Goal: Transaction & Acquisition: Book appointment/travel/reservation

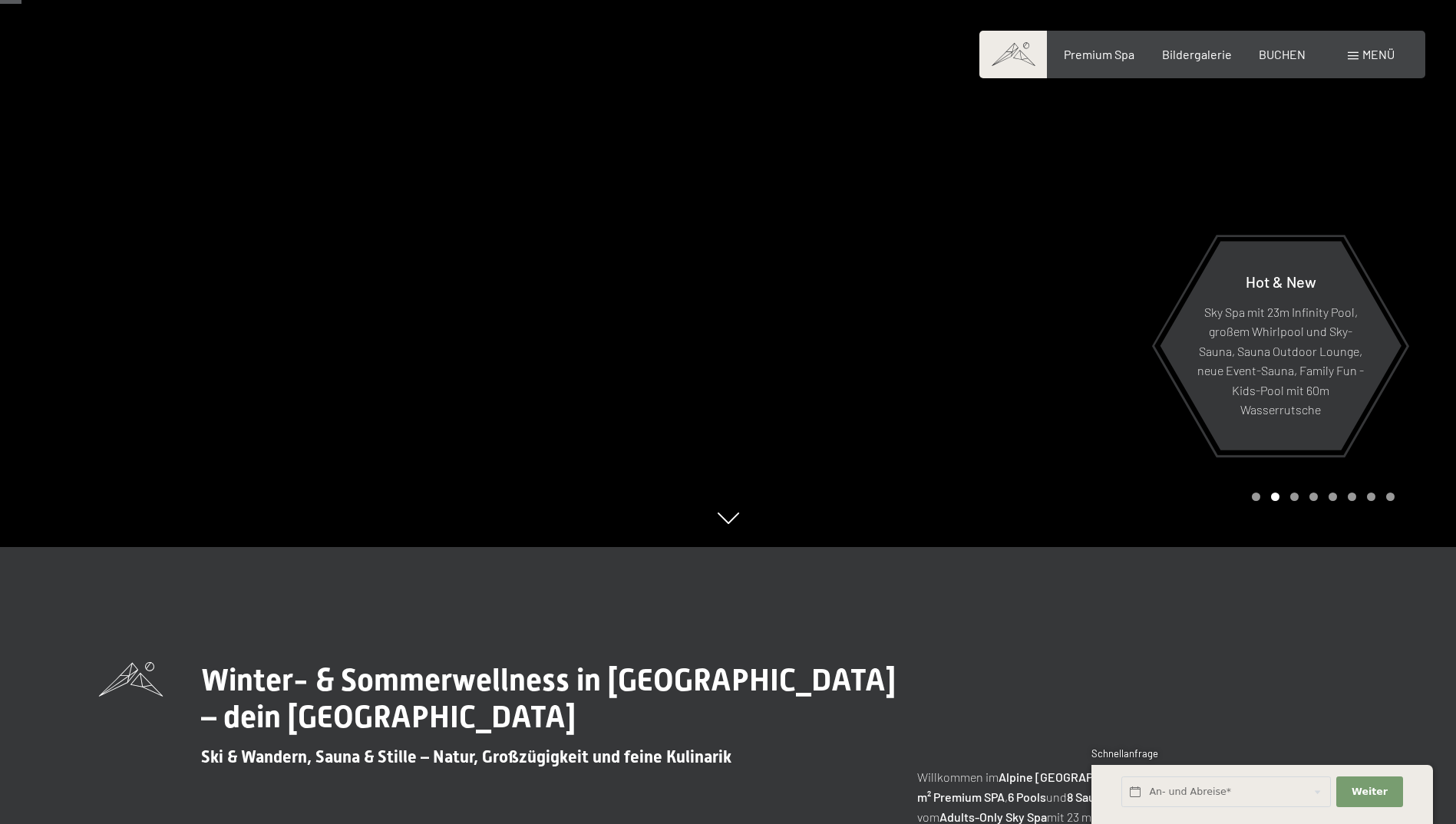
scroll to position [537, 0]
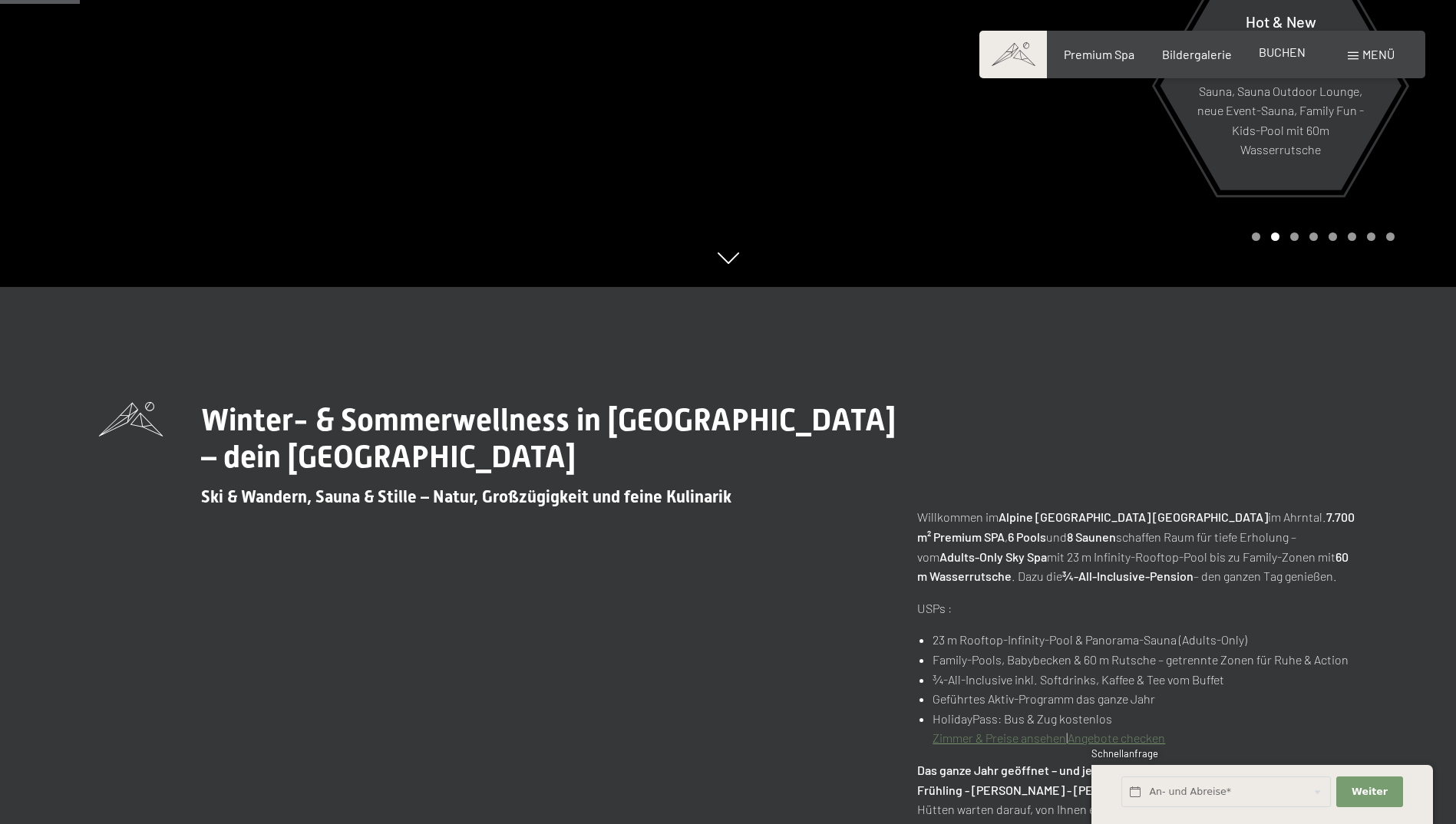
click at [1277, 49] on span "BUCHEN" at bounding box center [1281, 52] width 47 height 14
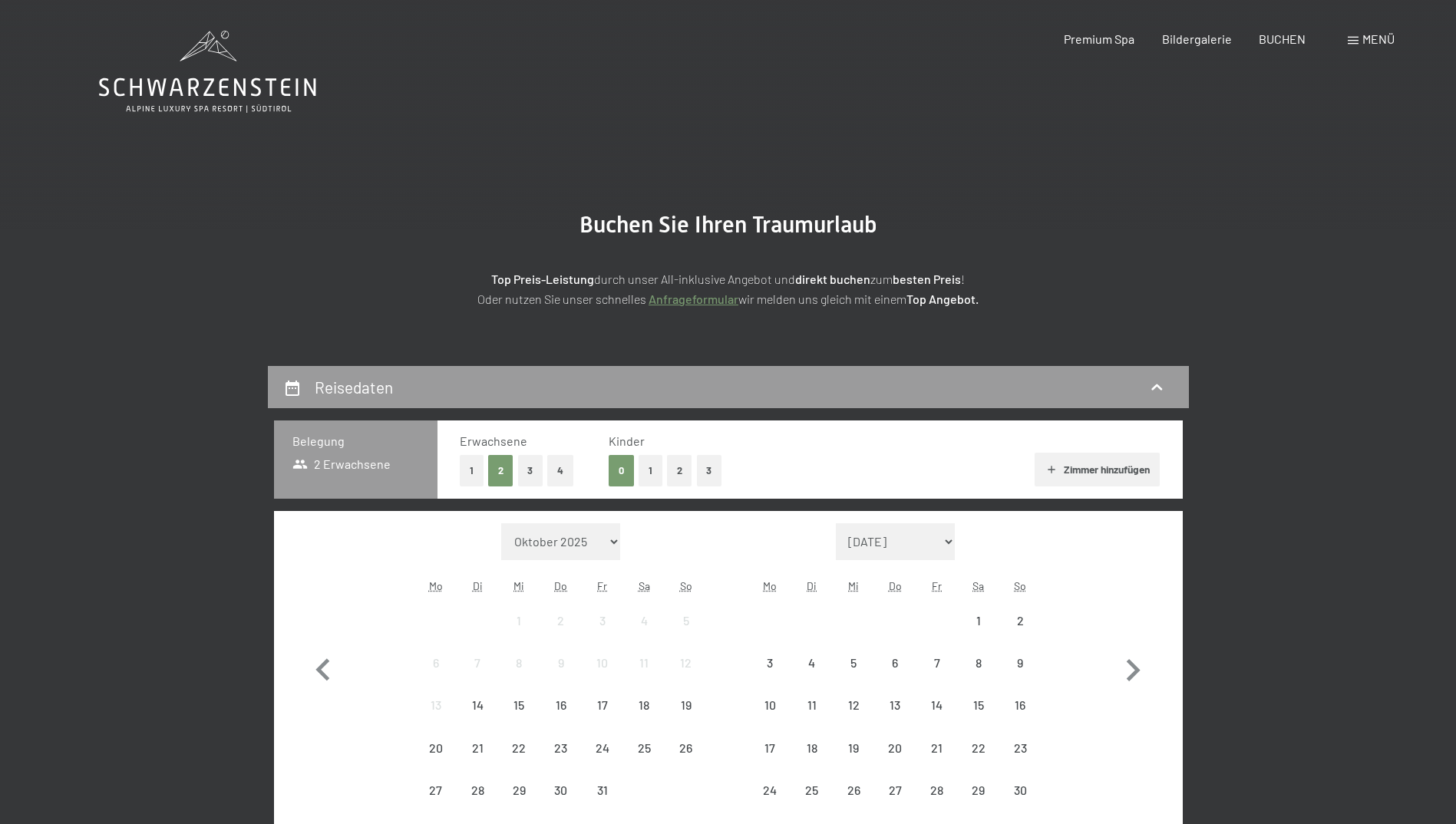
click at [1370, 31] on span "Menü" at bounding box center [1379, 38] width 32 height 14
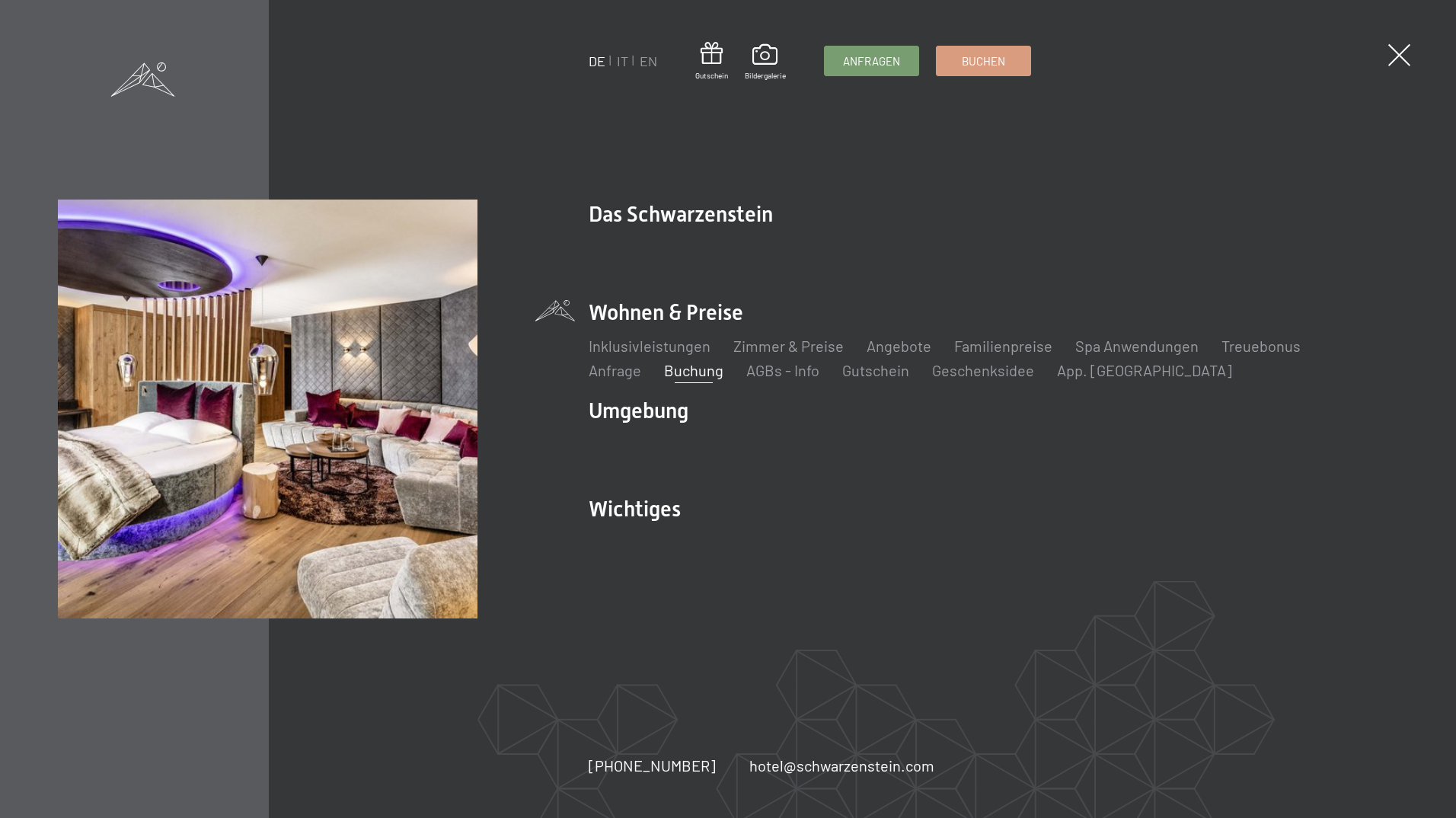
click at [901, 335] on li "Angebote Liste" at bounding box center [899, 346] width 64 height 22
click at [901, 339] on link "Angebote" at bounding box center [899, 346] width 64 height 18
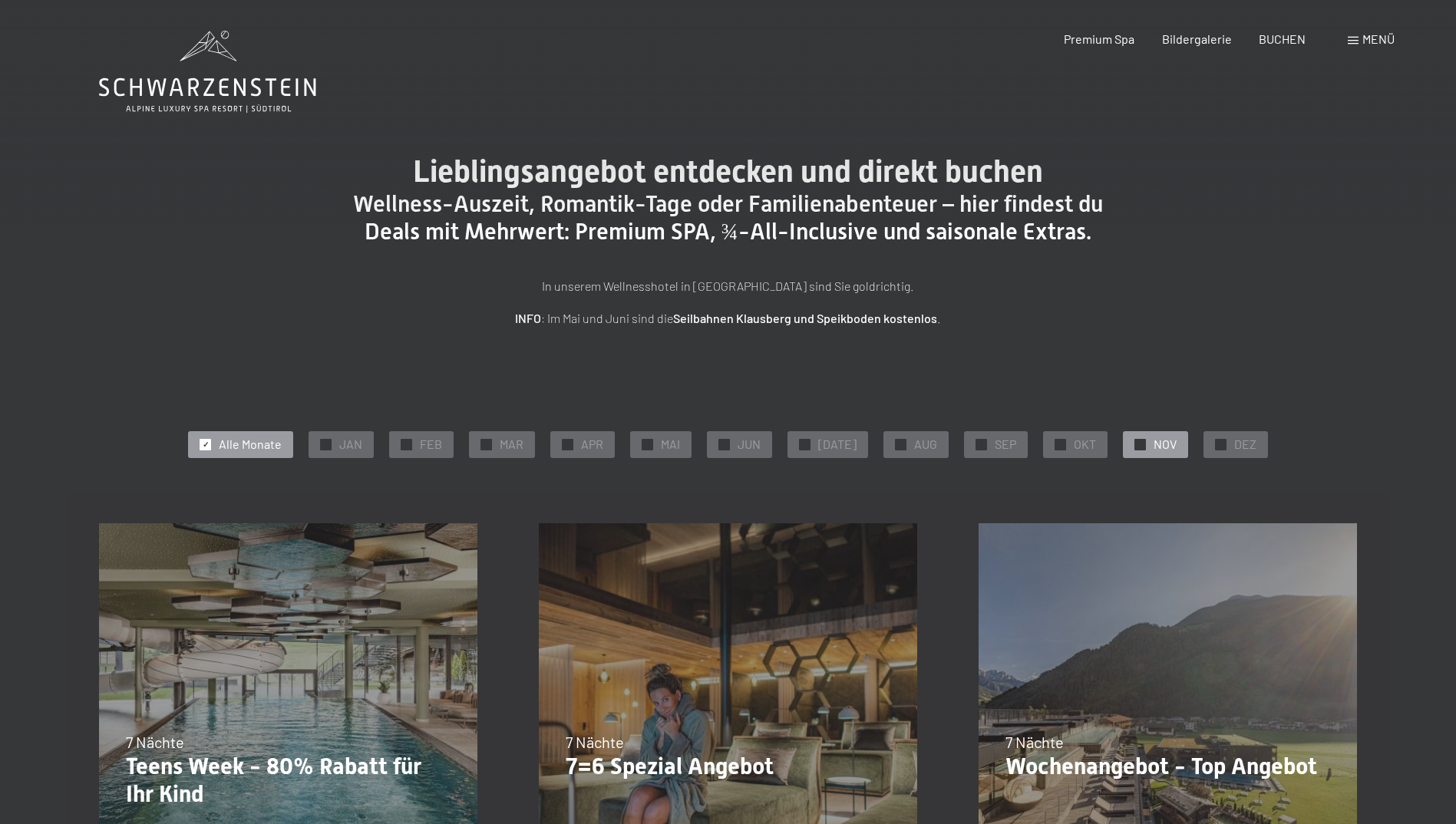
click at [1137, 452] on div "✓ NOV" at bounding box center [1155, 443] width 65 height 26
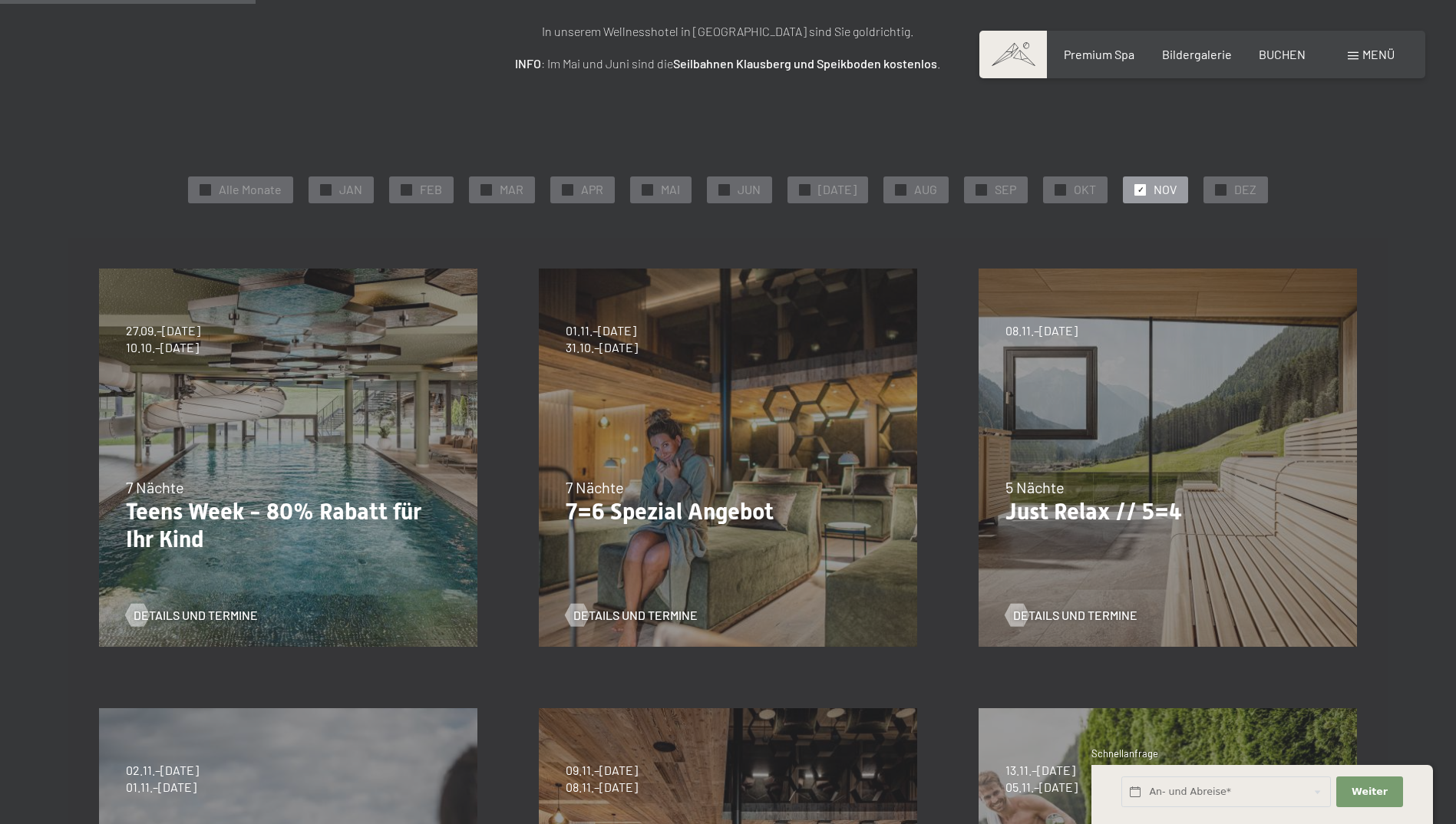
scroll to position [614, 0]
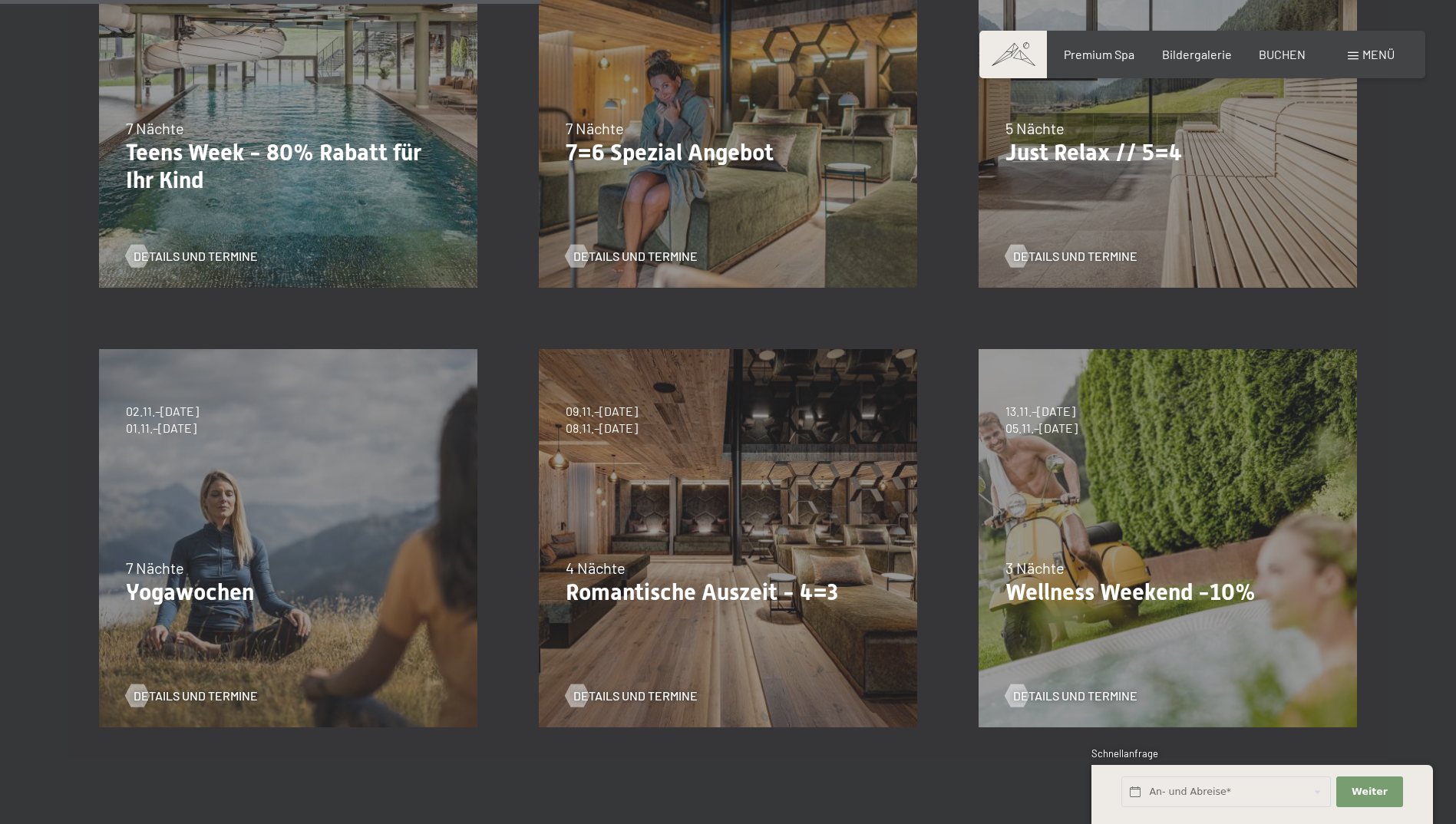
click at [1137, 452] on div "13.11.–01.12.2025 11.12.–22.12.2025 15.01.–26.01.2026 12.03.–23.03.2026 14.05.–…" at bounding box center [1168, 538] width 440 height 440
click at [1082, 614] on div "13.11.–01.12.2025 11.12.–22.12.2025 15.01.–26.01.2026 12.03.–23.03.2026 14.05.–…" at bounding box center [1168, 538] width 440 height 440
click at [1062, 692] on span "Details und Termine" at bounding box center [1091, 696] width 124 height 17
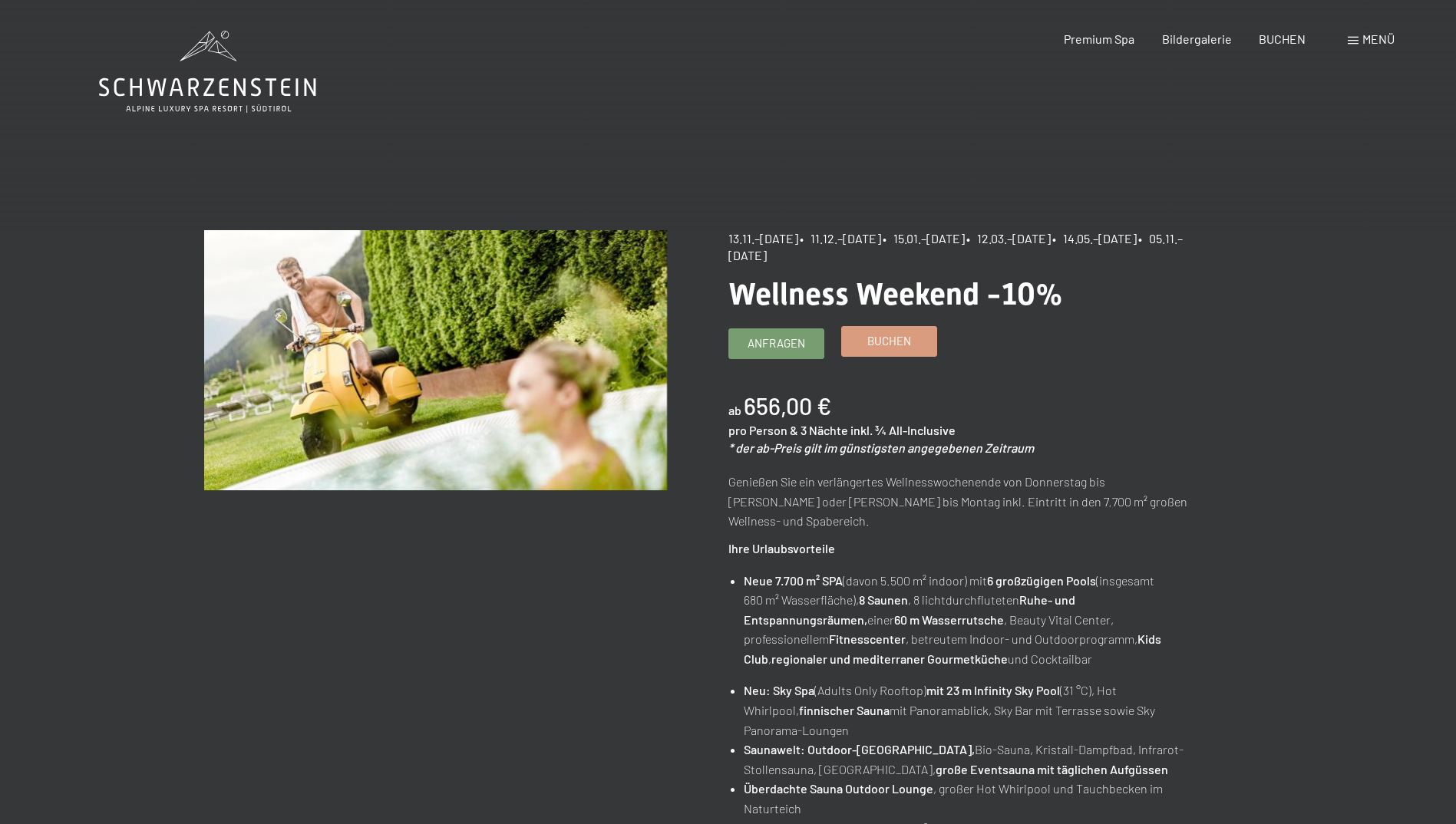
click at [920, 343] on link "Buchen" at bounding box center [889, 341] width 94 height 30
click at [905, 343] on span "Buchen" at bounding box center [889, 340] width 44 height 16
click at [913, 344] on link "Buchen" at bounding box center [889, 341] width 94 height 30
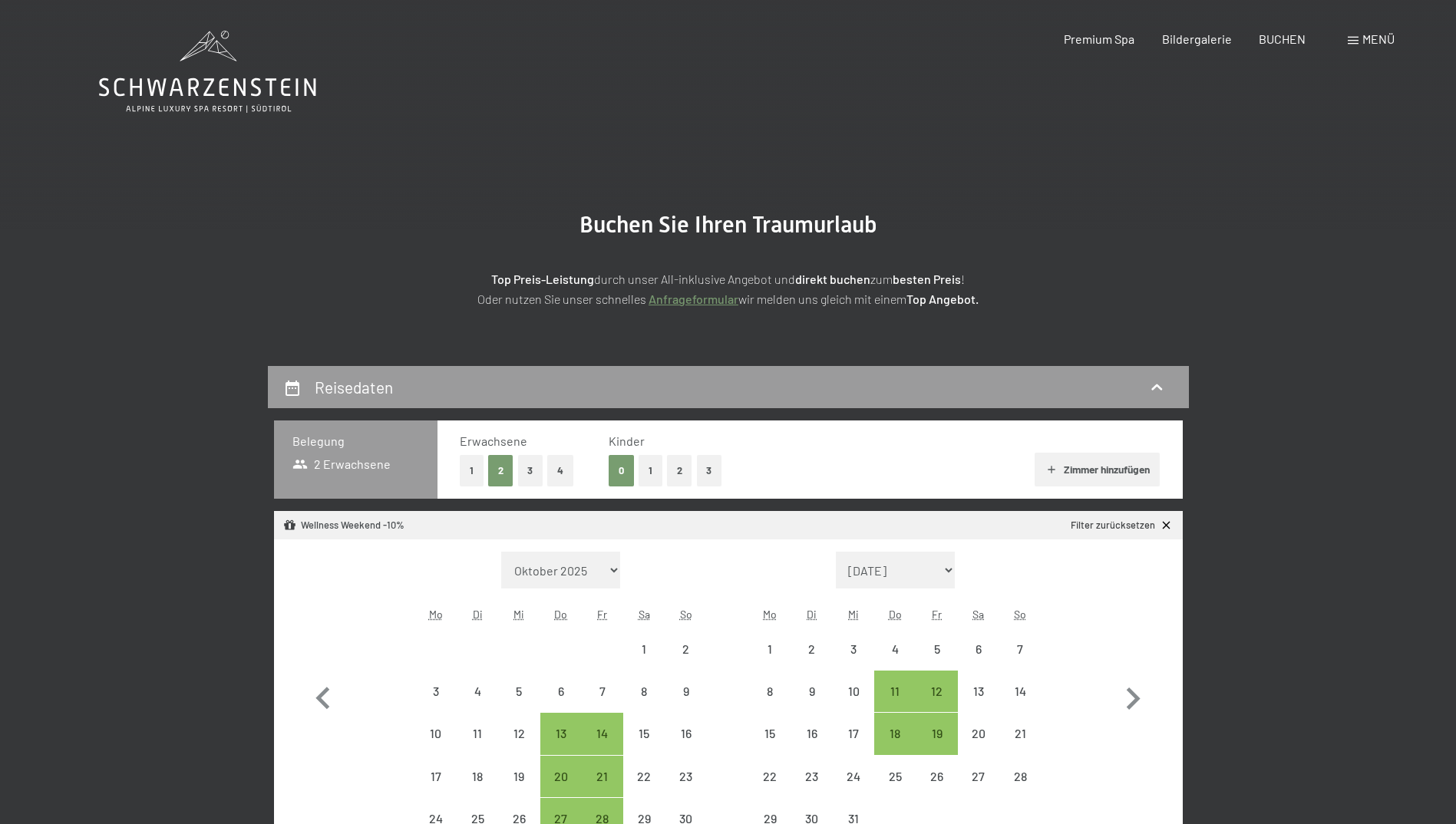
select select "[DATE]"
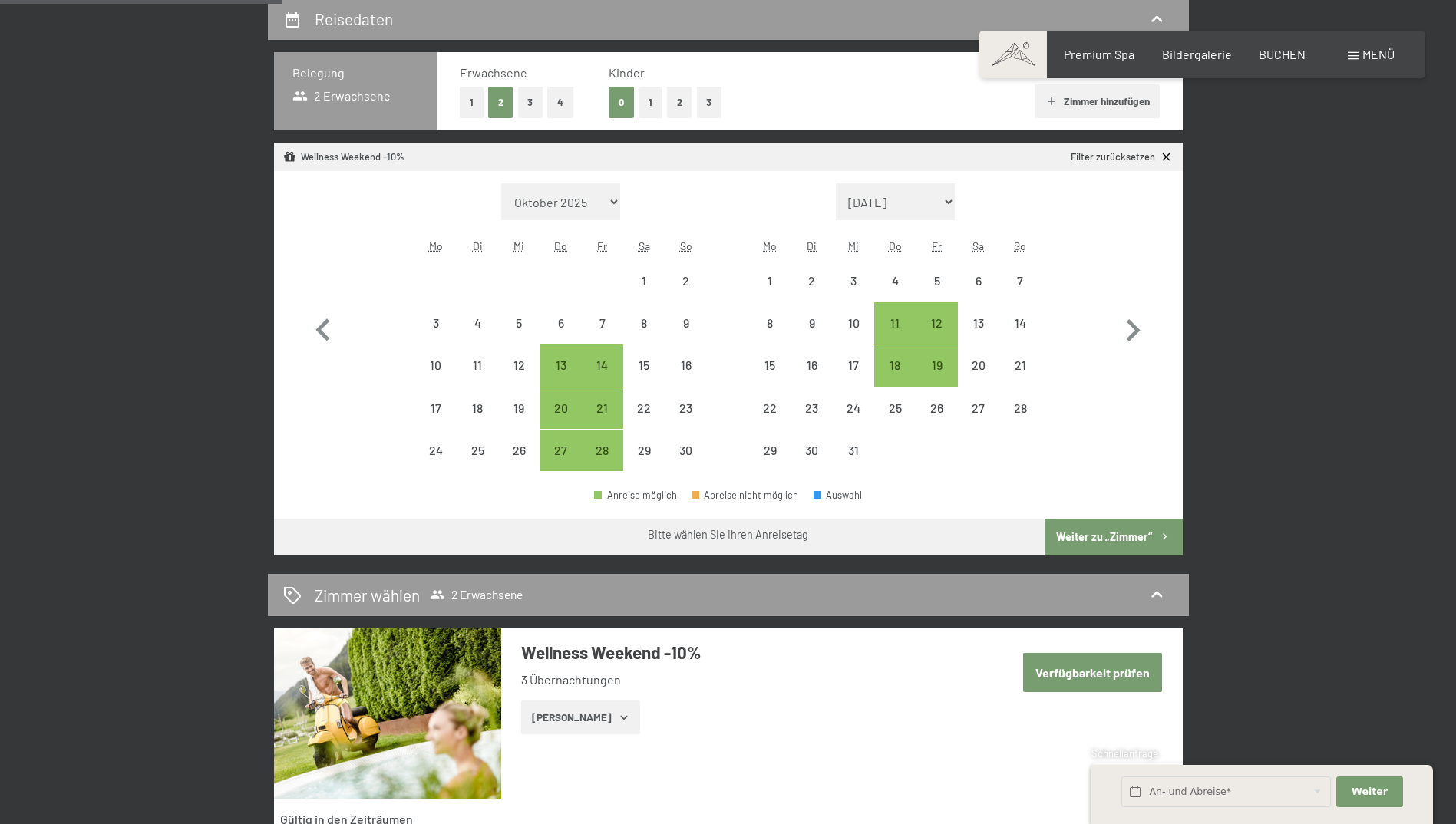
scroll to position [383, 0]
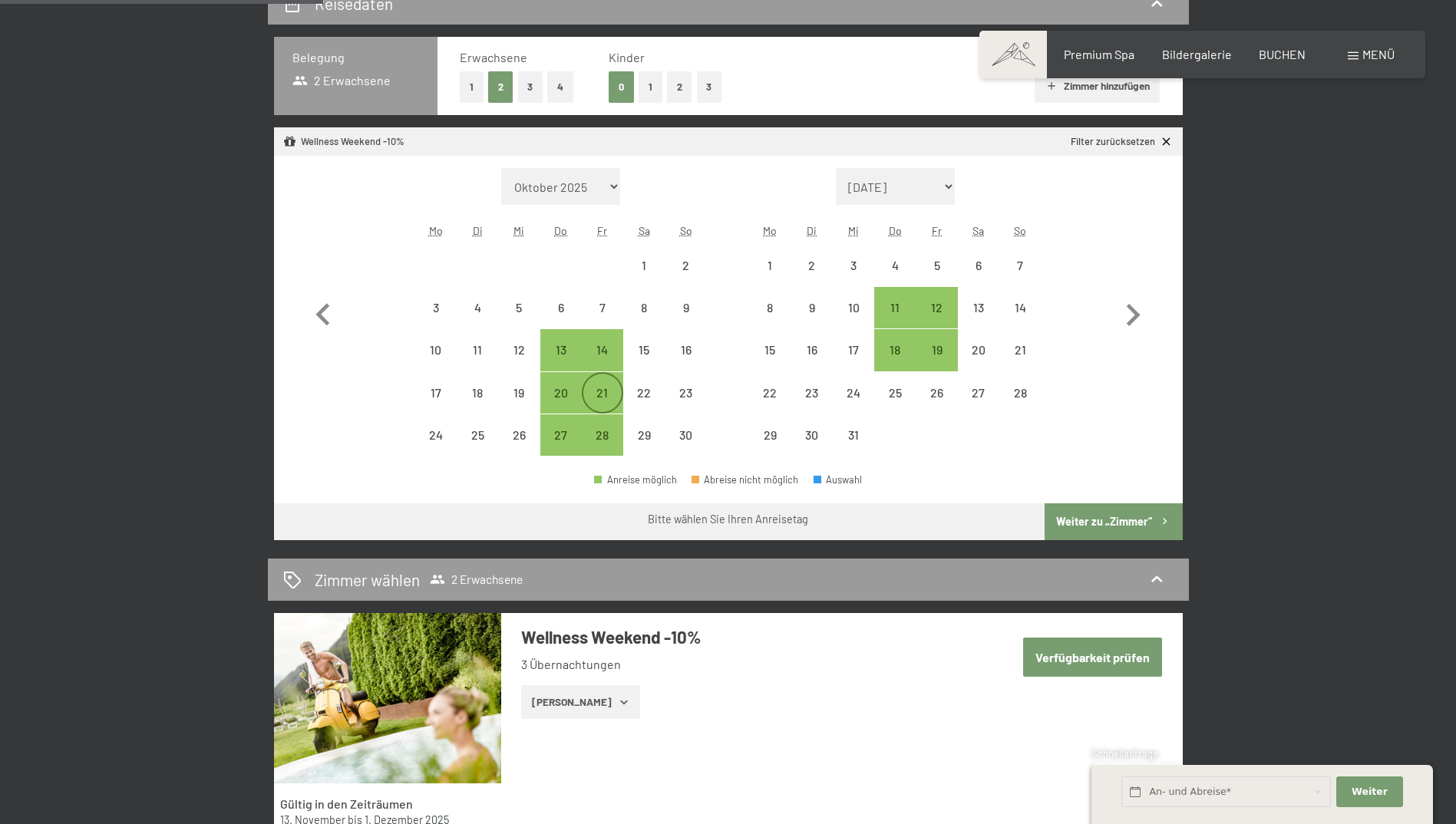
click at [592, 393] on div "21" at bounding box center [602, 405] width 38 height 38
select select "[DATE]"
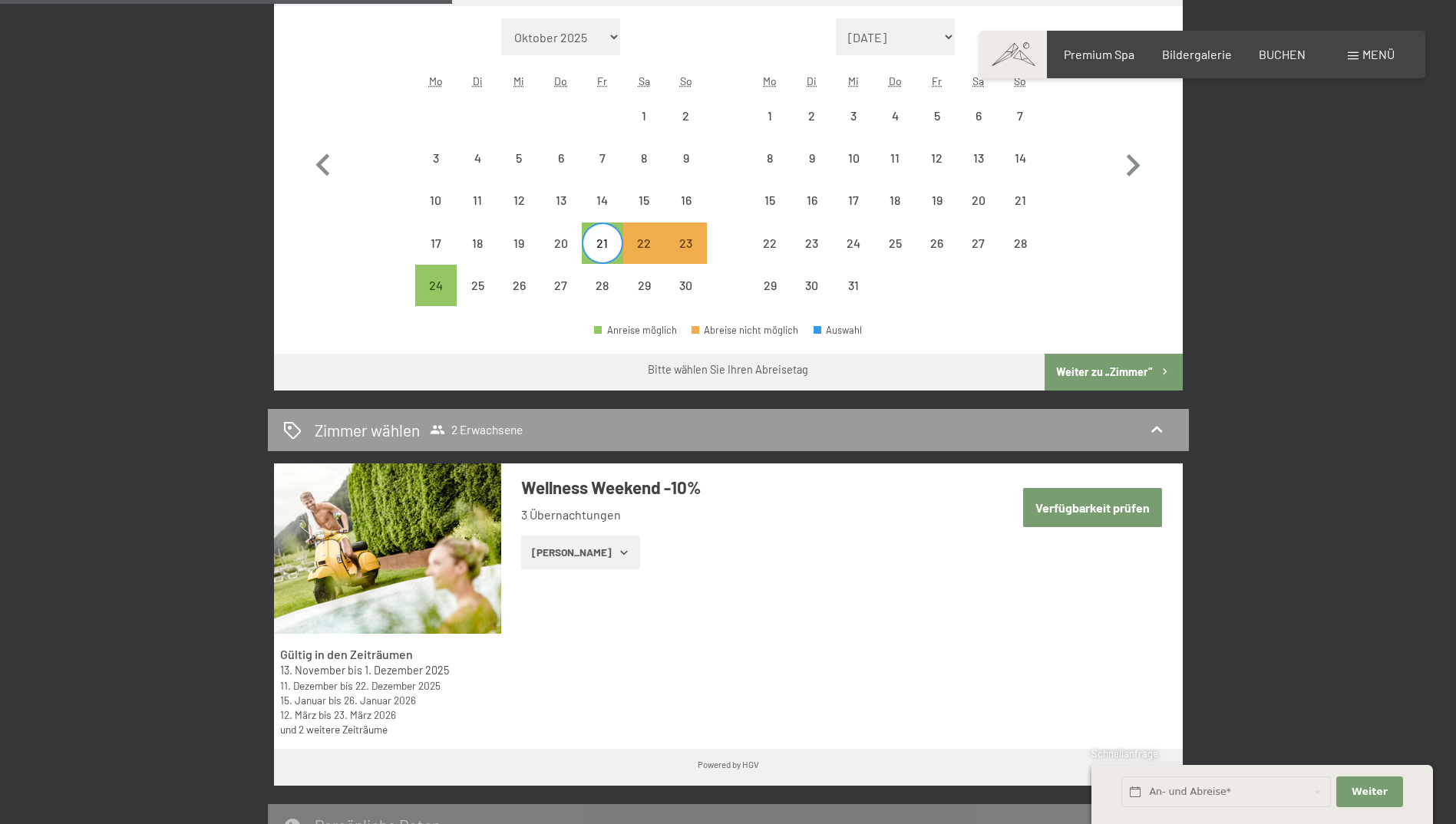
scroll to position [537, 0]
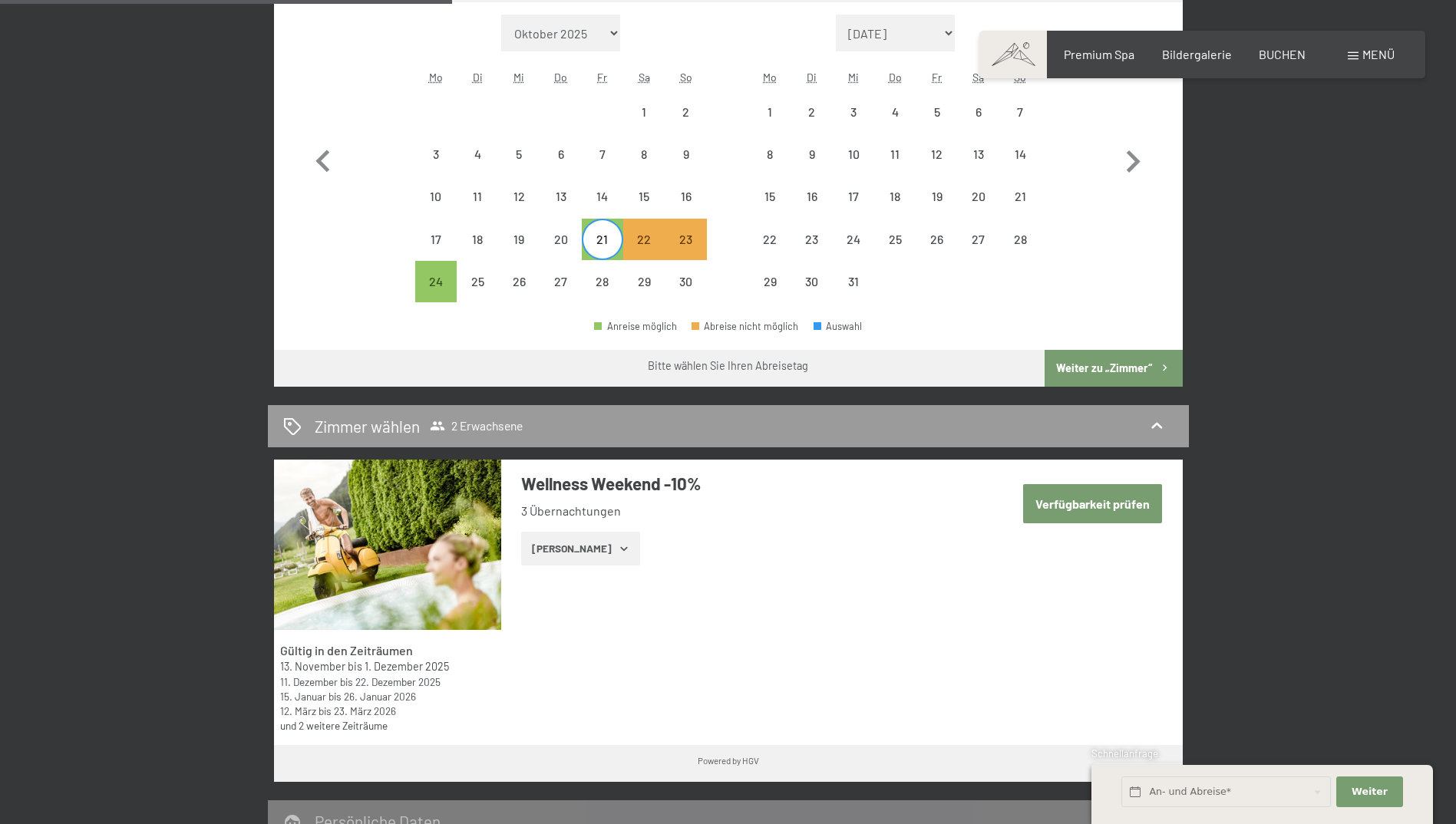
click at [588, 539] on button "[PERSON_NAME]" at bounding box center [580, 548] width 119 height 33
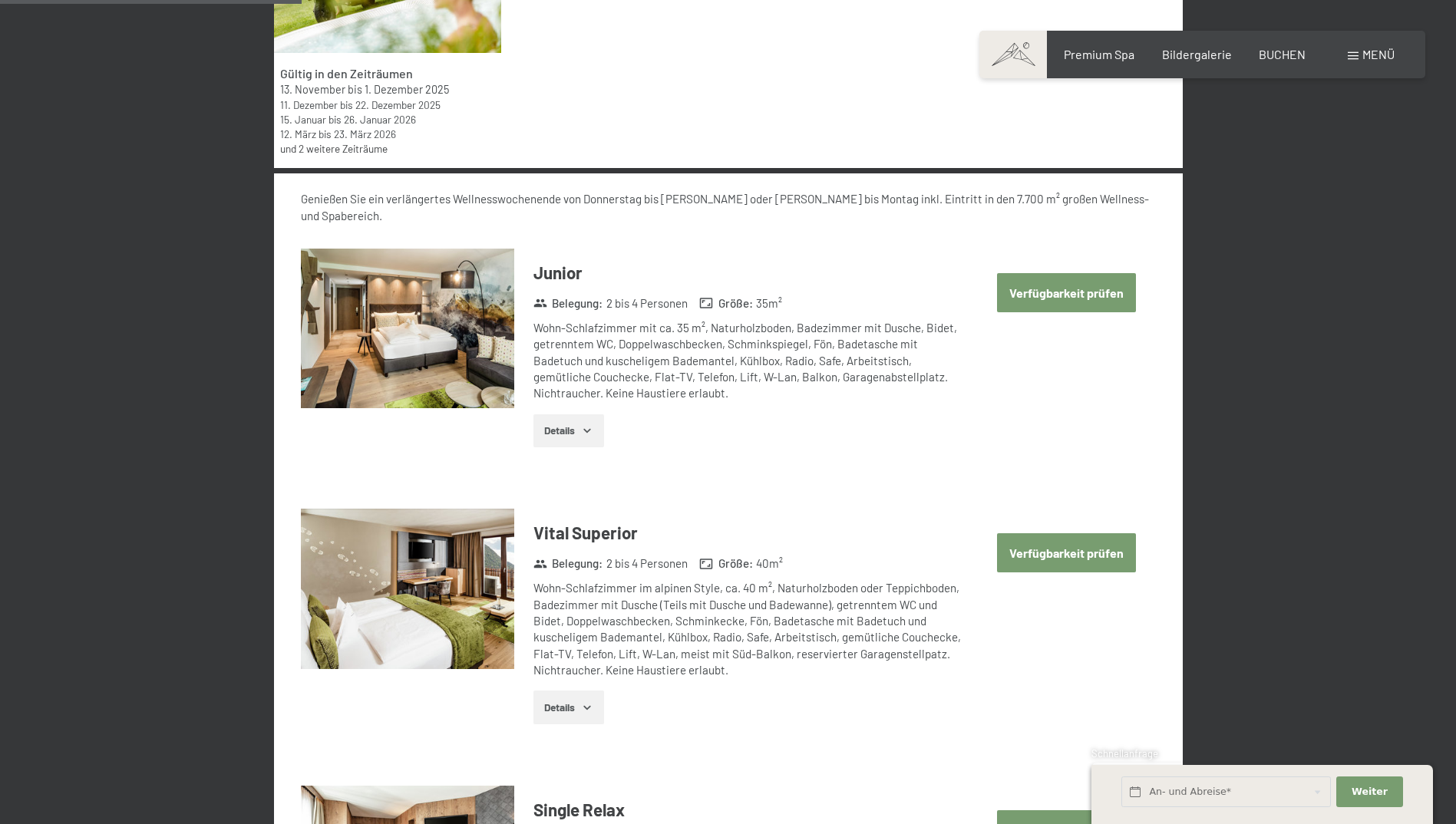
scroll to position [1151, 0]
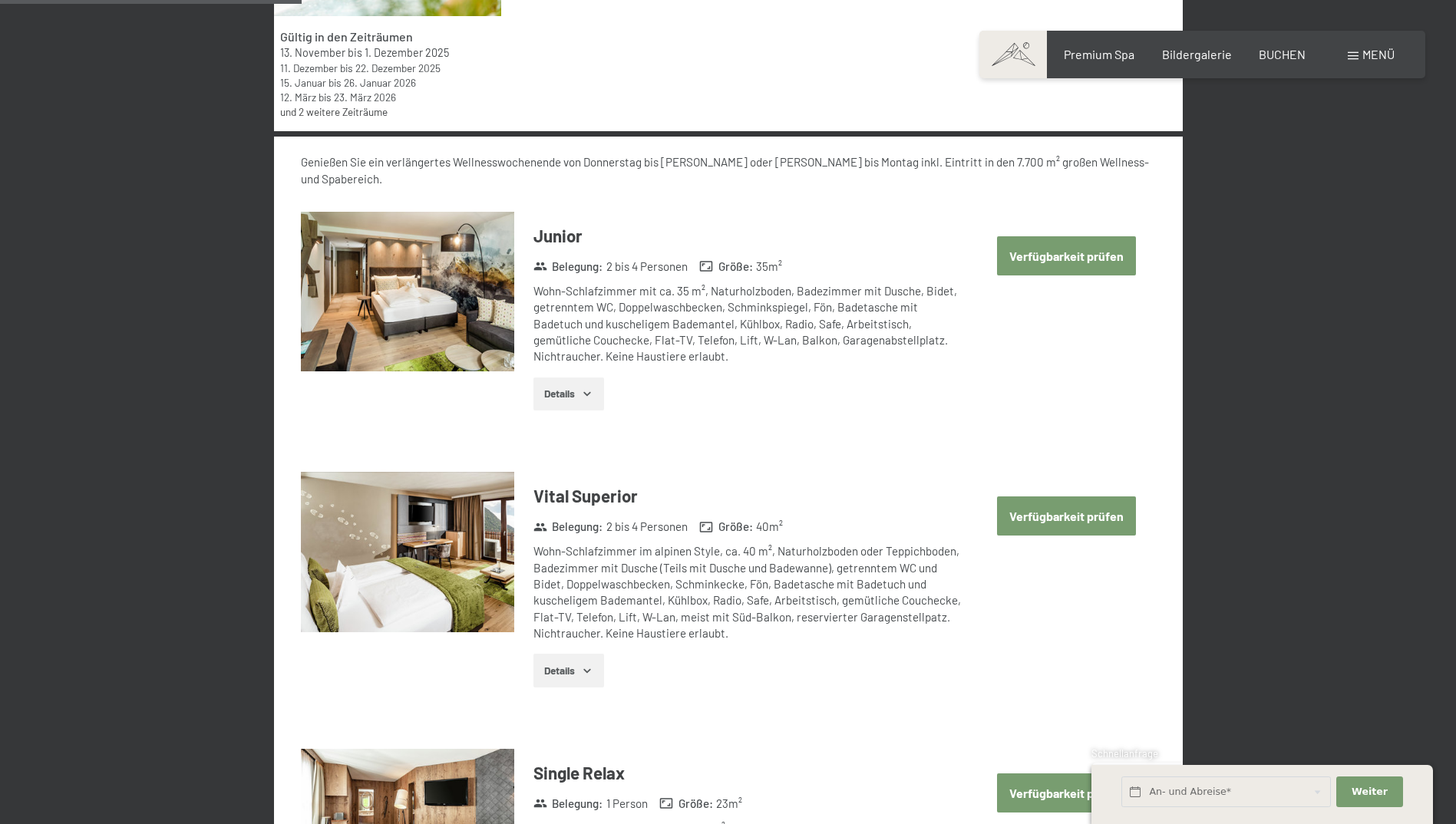
click at [1077, 496] on button "Verfügbarkeit prüfen" at bounding box center [1067, 515] width 139 height 39
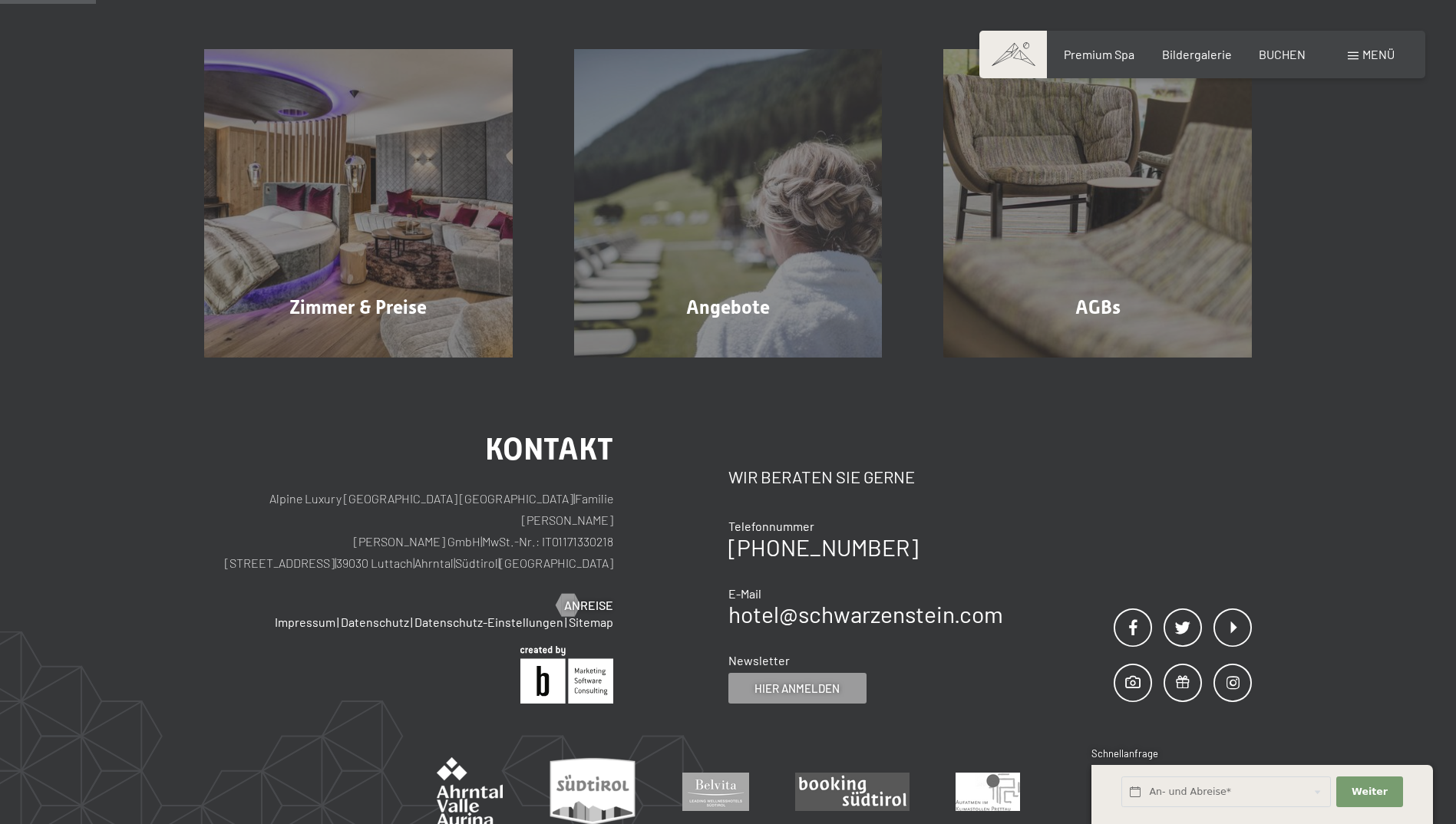
scroll to position [366, 0]
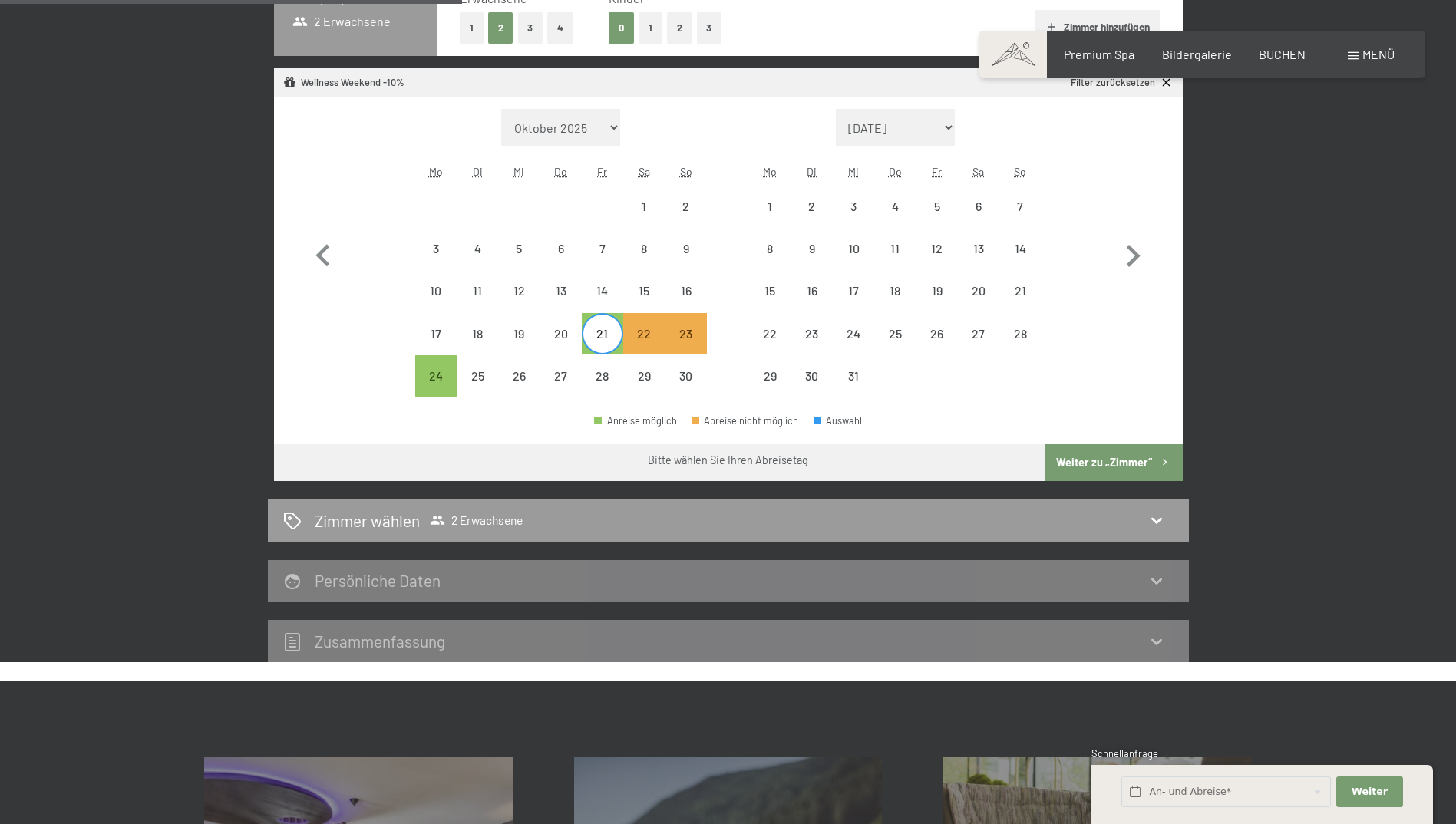
click at [1107, 448] on button "Weiter zu „Zimmer“" at bounding box center [1113, 463] width 137 height 37
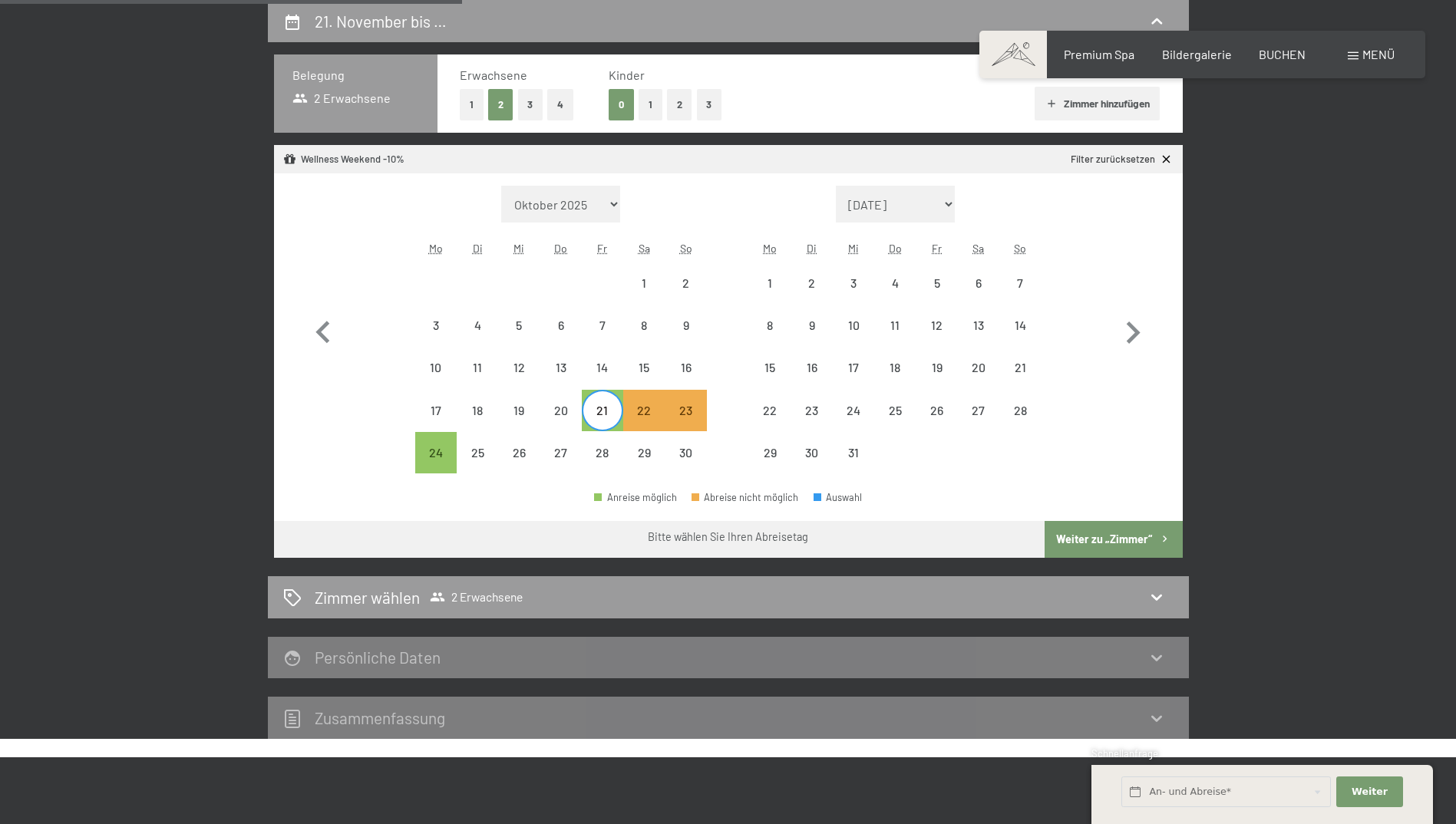
select select "[DATE]"
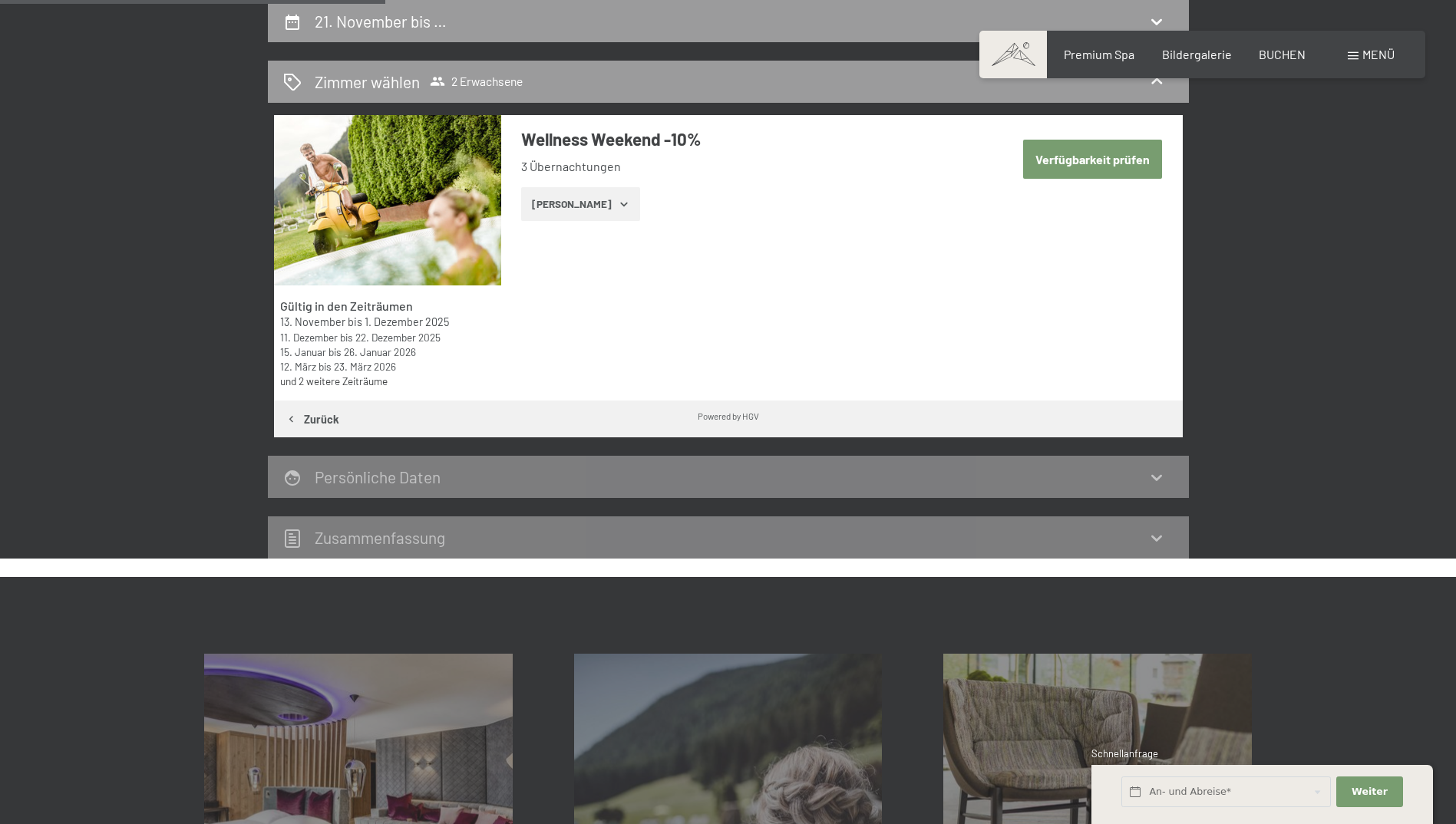
click at [607, 216] on button "[PERSON_NAME]" at bounding box center [580, 203] width 119 height 33
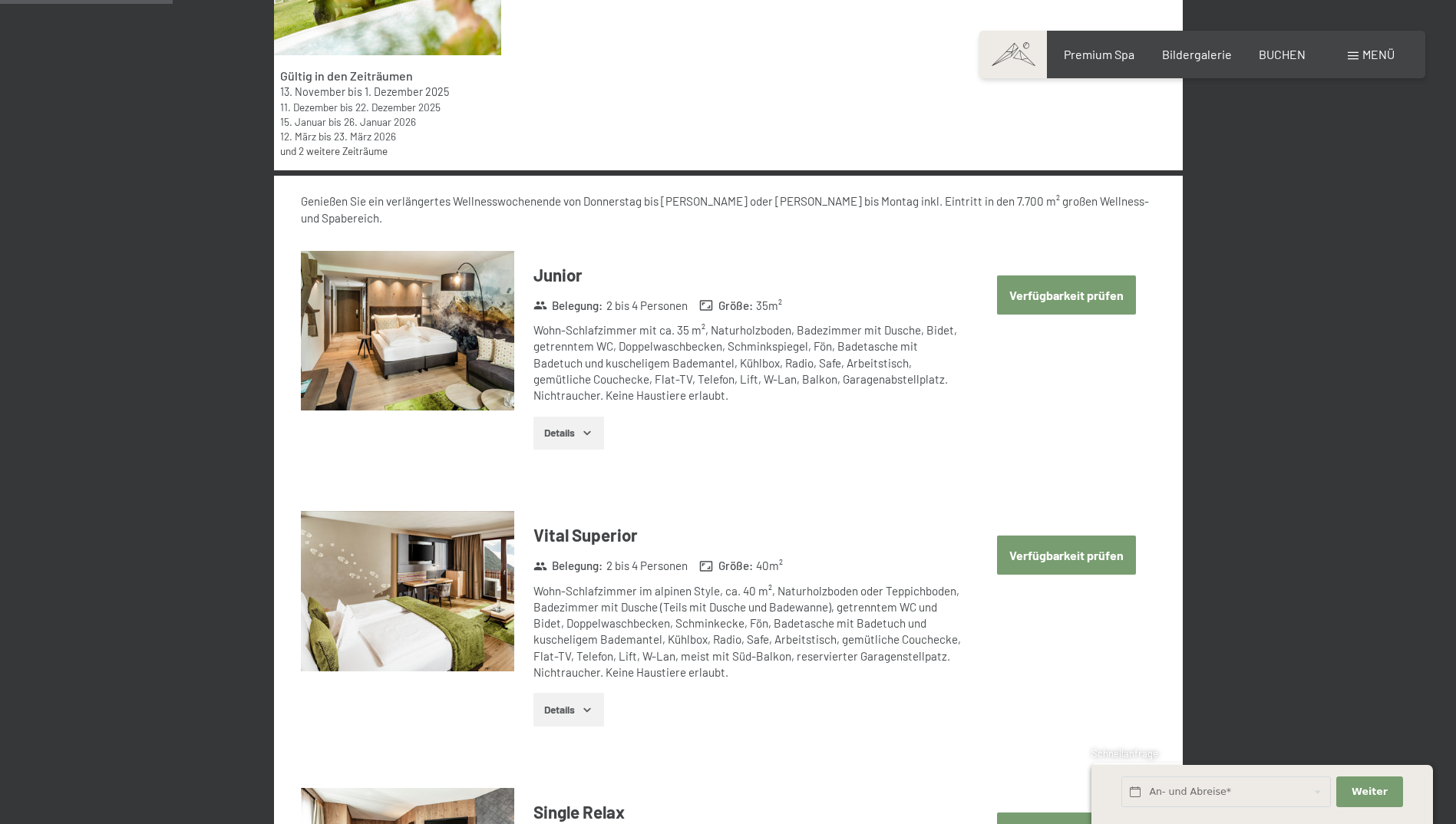
click at [1089, 547] on button "Verfügbarkeit prüfen" at bounding box center [1067, 555] width 139 height 39
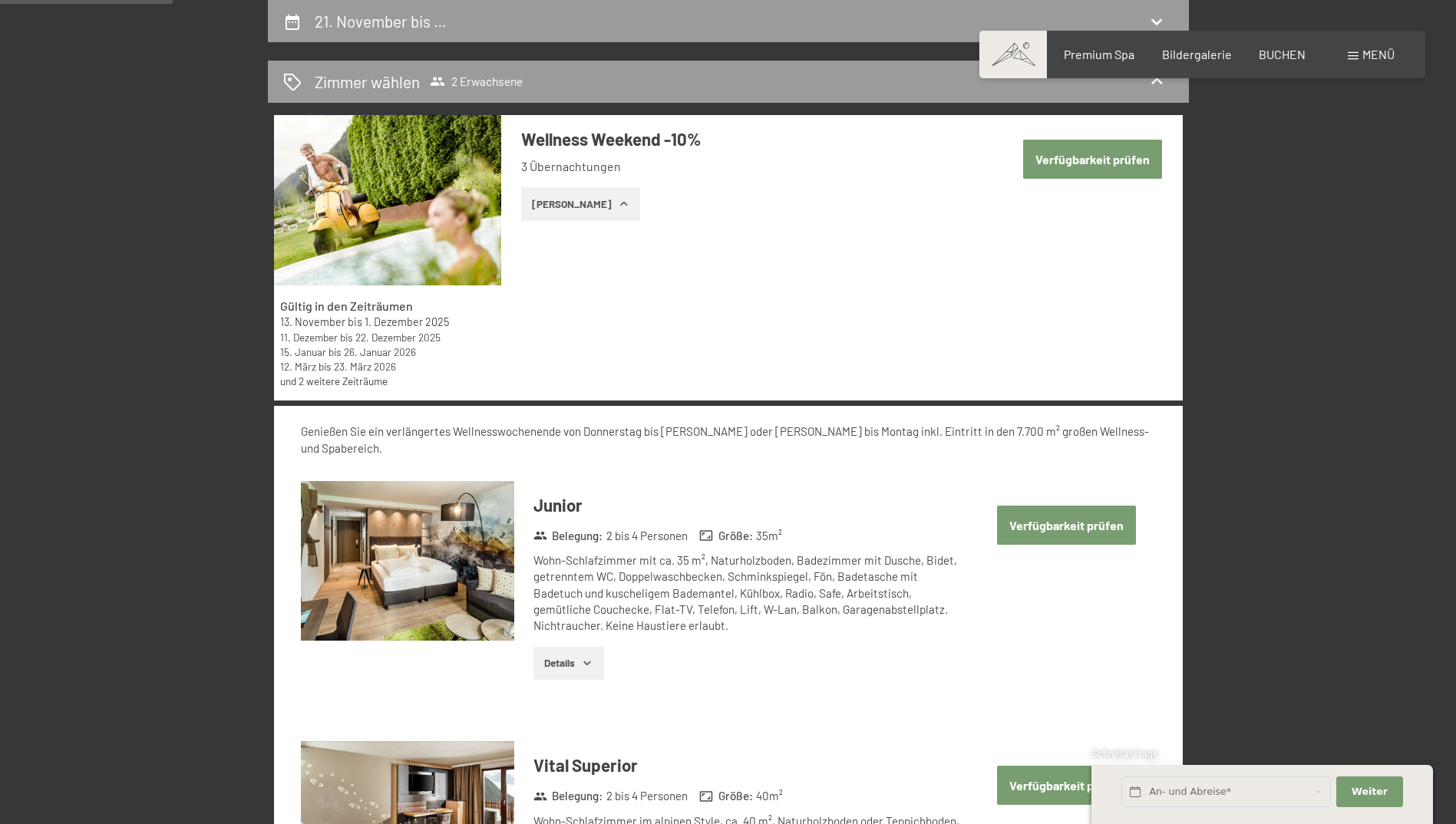
select select "[DATE]"
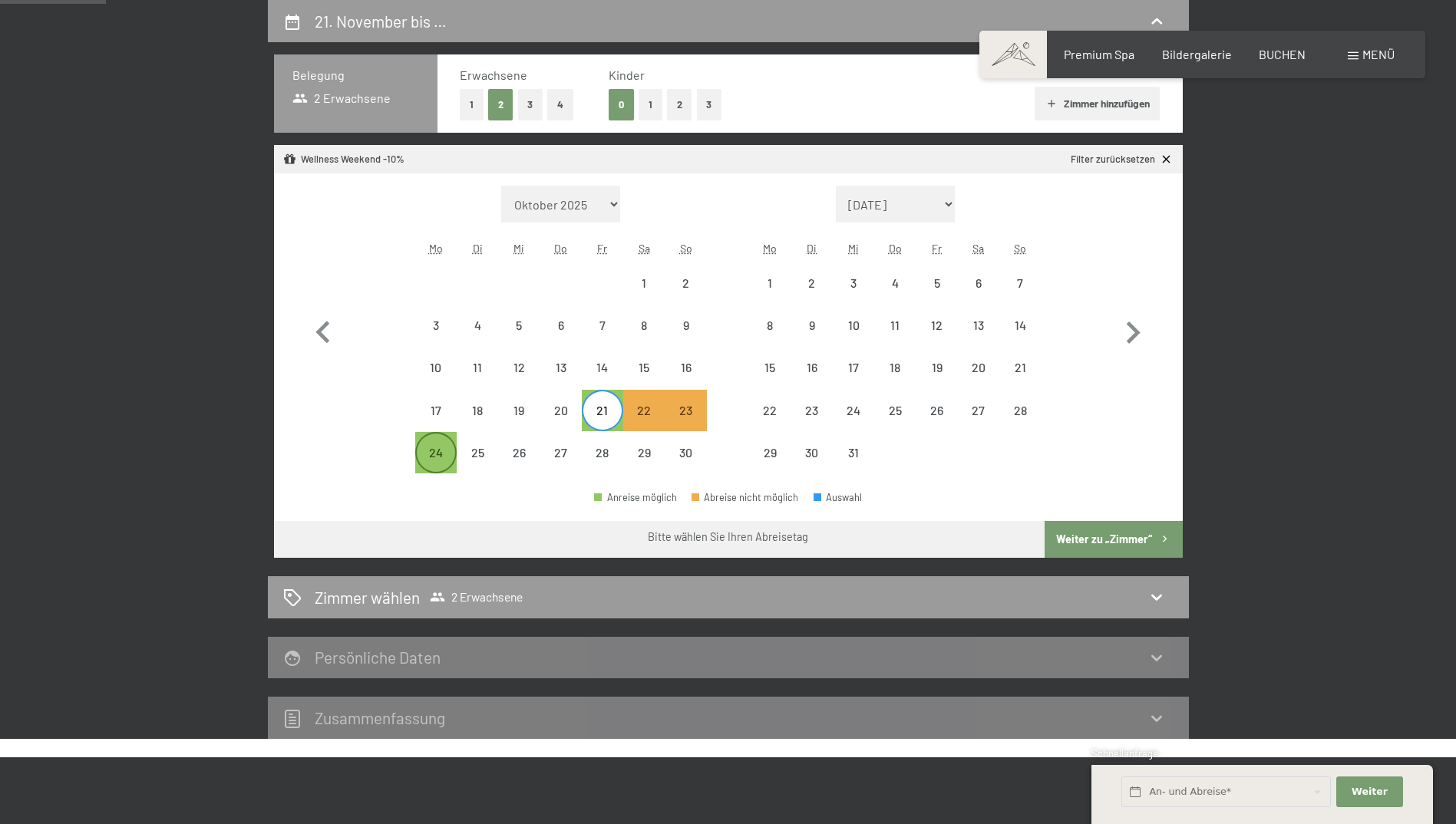
click at [451, 444] on div "24" at bounding box center [436, 453] width 38 height 38
select select "[DATE]"
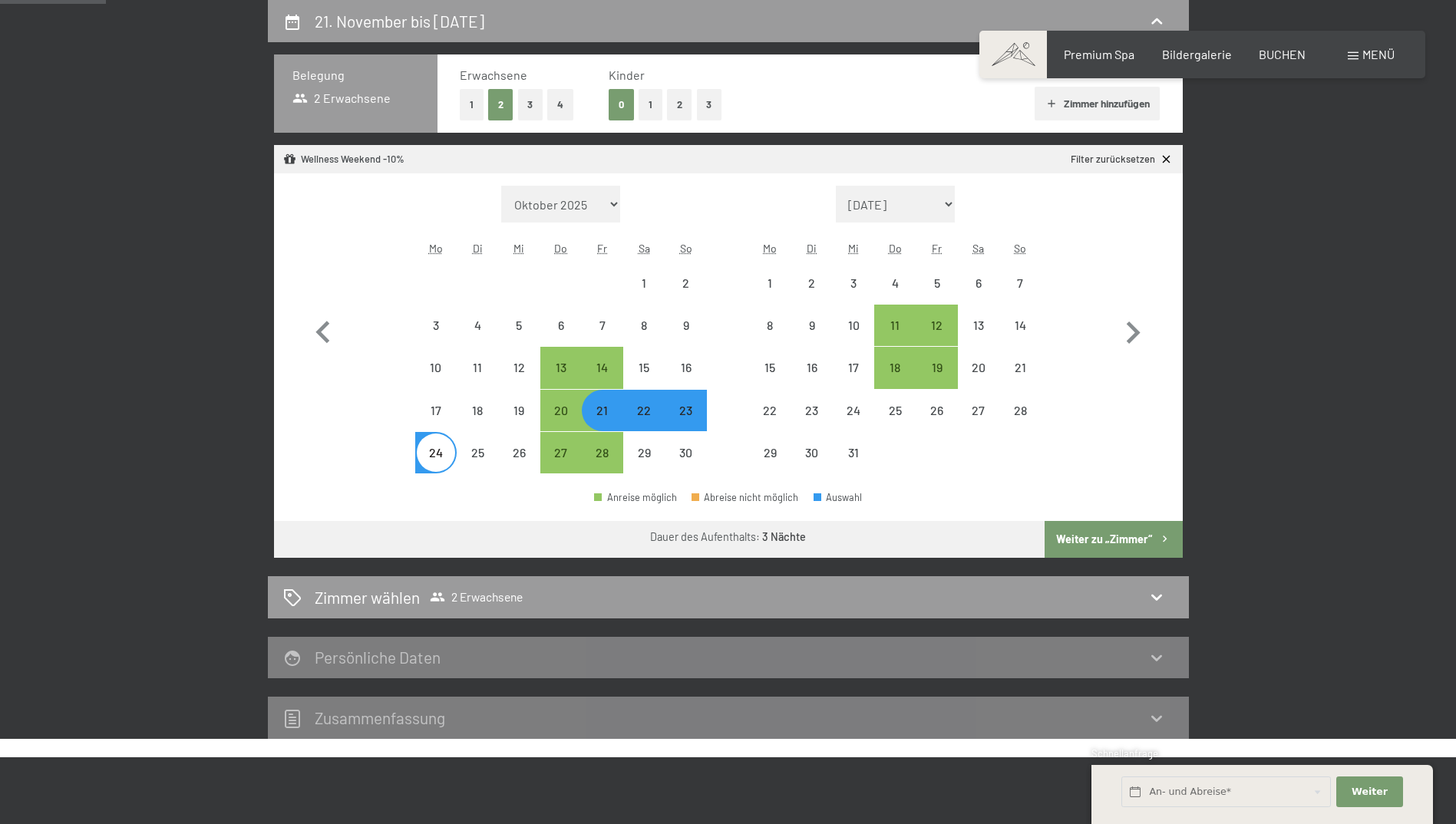
select select "[DATE]"
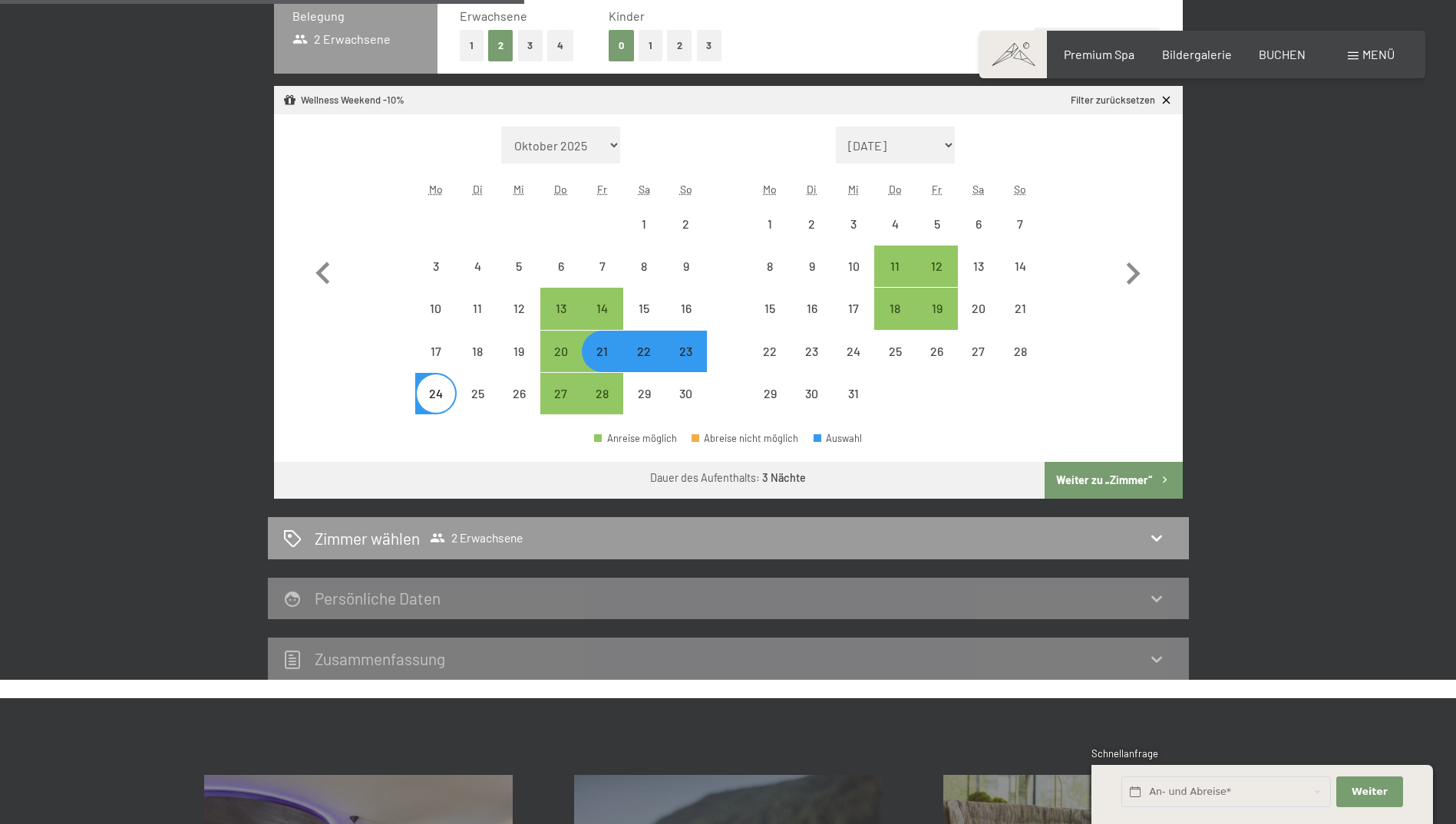
scroll to position [596, 0]
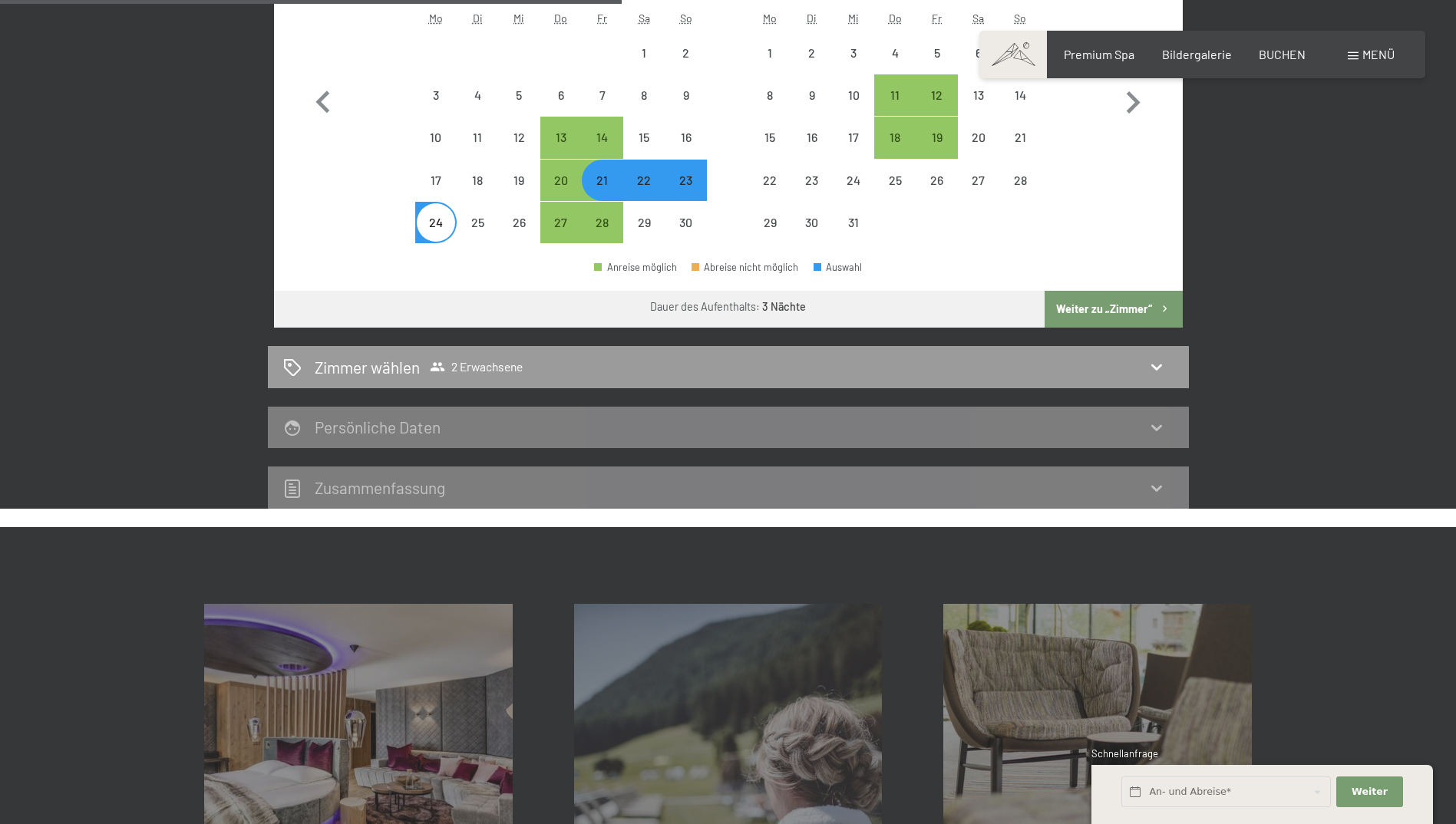
click at [1144, 336] on div "21. November bis [DATE] Belegung 2 Erwachsene Erwachsene 1 2 3 4 Kinder 0 1 2 3…" at bounding box center [728, 139] width 921 height 739
click at [1129, 319] on button "Weiter zu „Zimmer“" at bounding box center [1113, 309] width 137 height 37
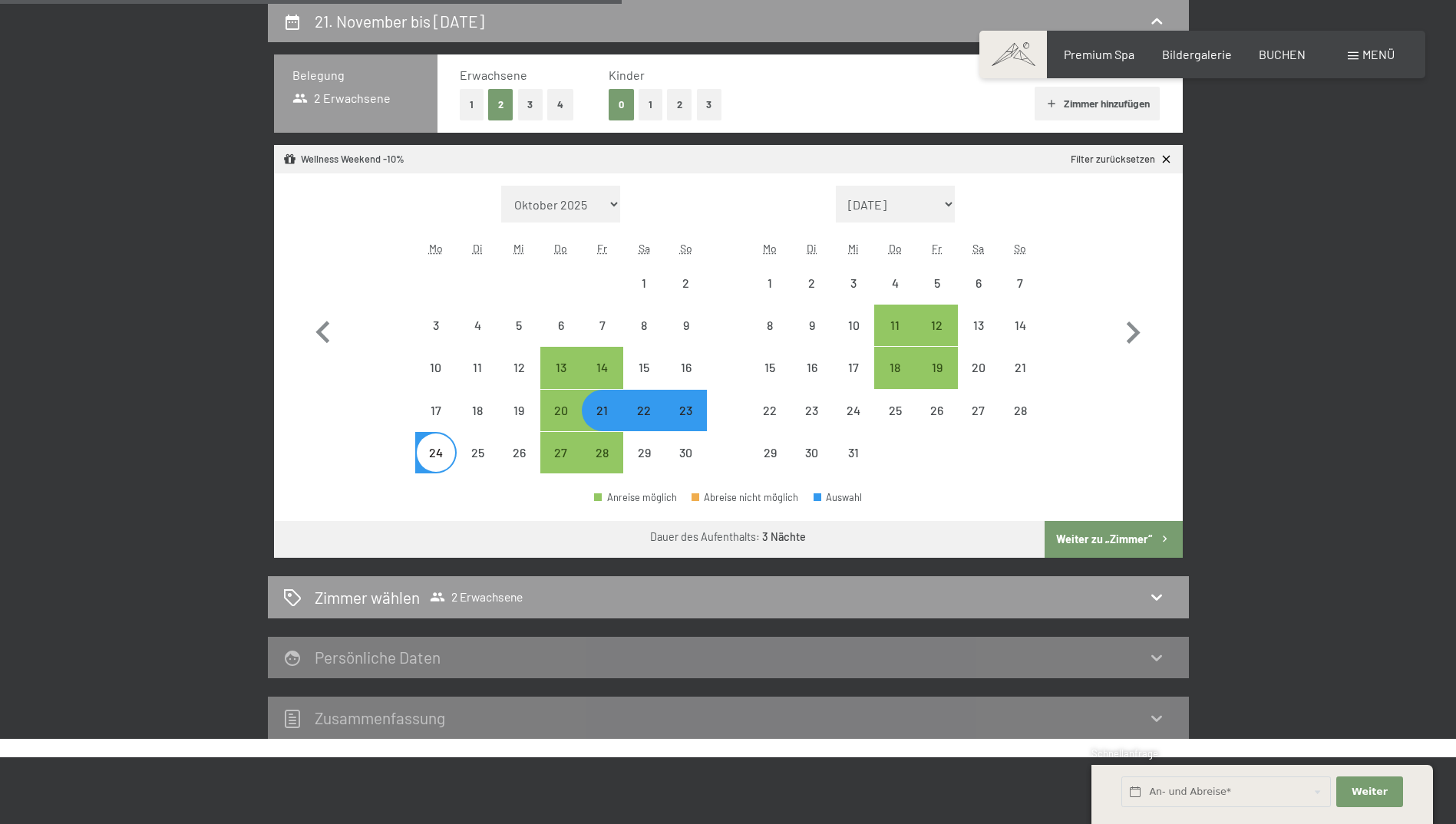
select select "[DATE]"
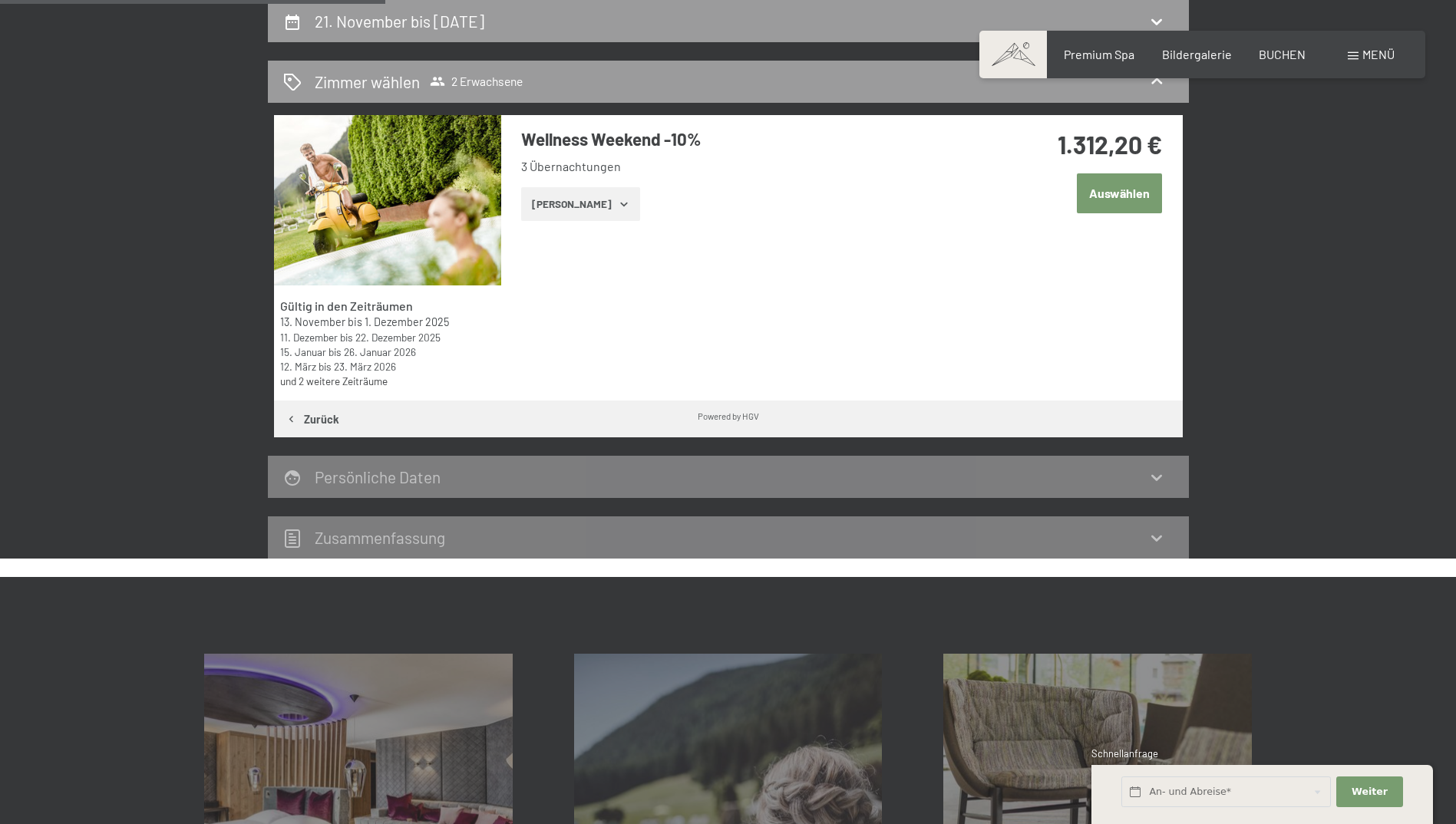
click at [618, 208] on icon "button" at bounding box center [624, 204] width 12 height 12
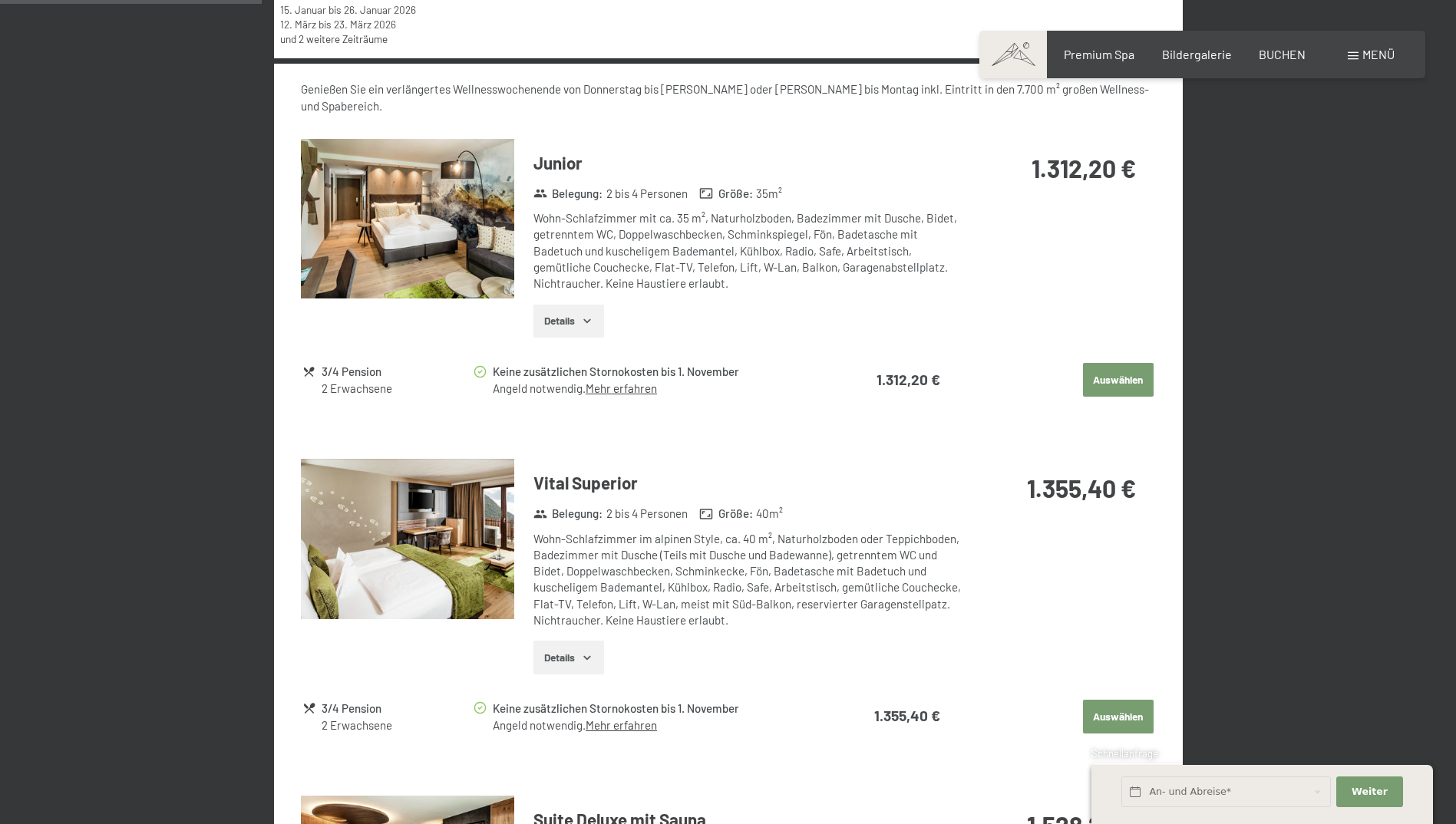
scroll to position [750, 0]
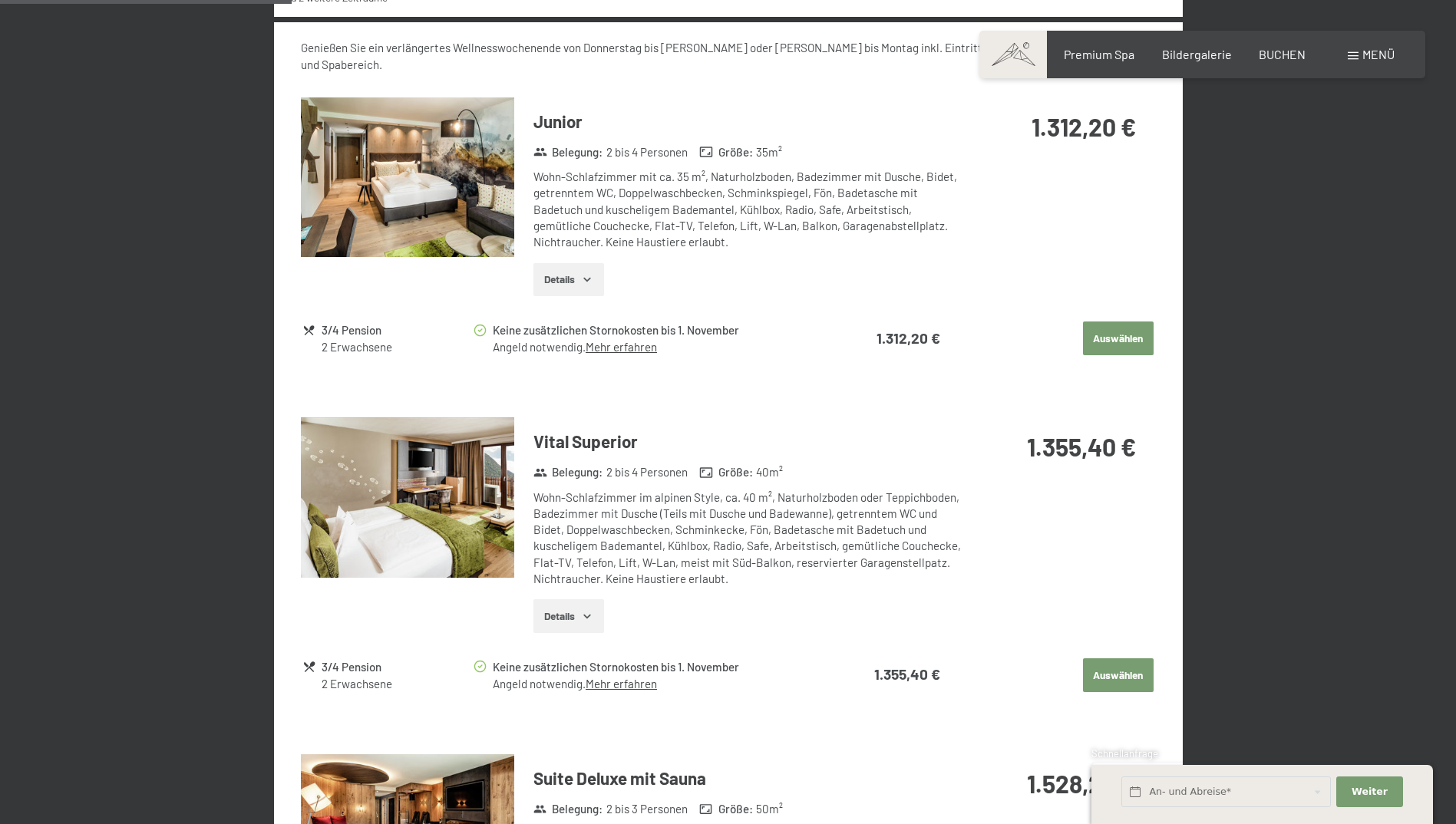
click at [1113, 658] on button "Auswählen" at bounding box center [1118, 674] width 71 height 33
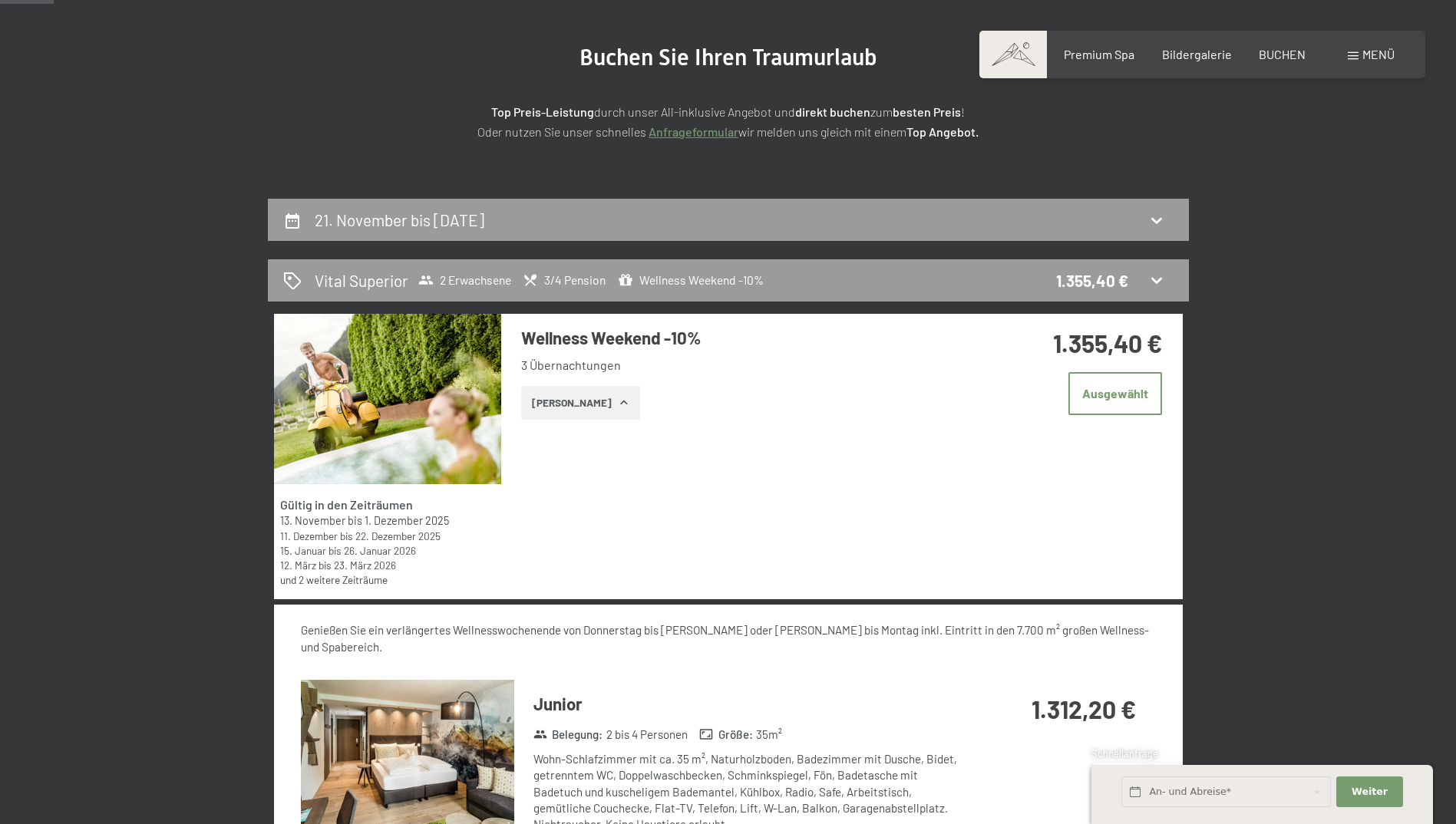
scroll to position [0, 0]
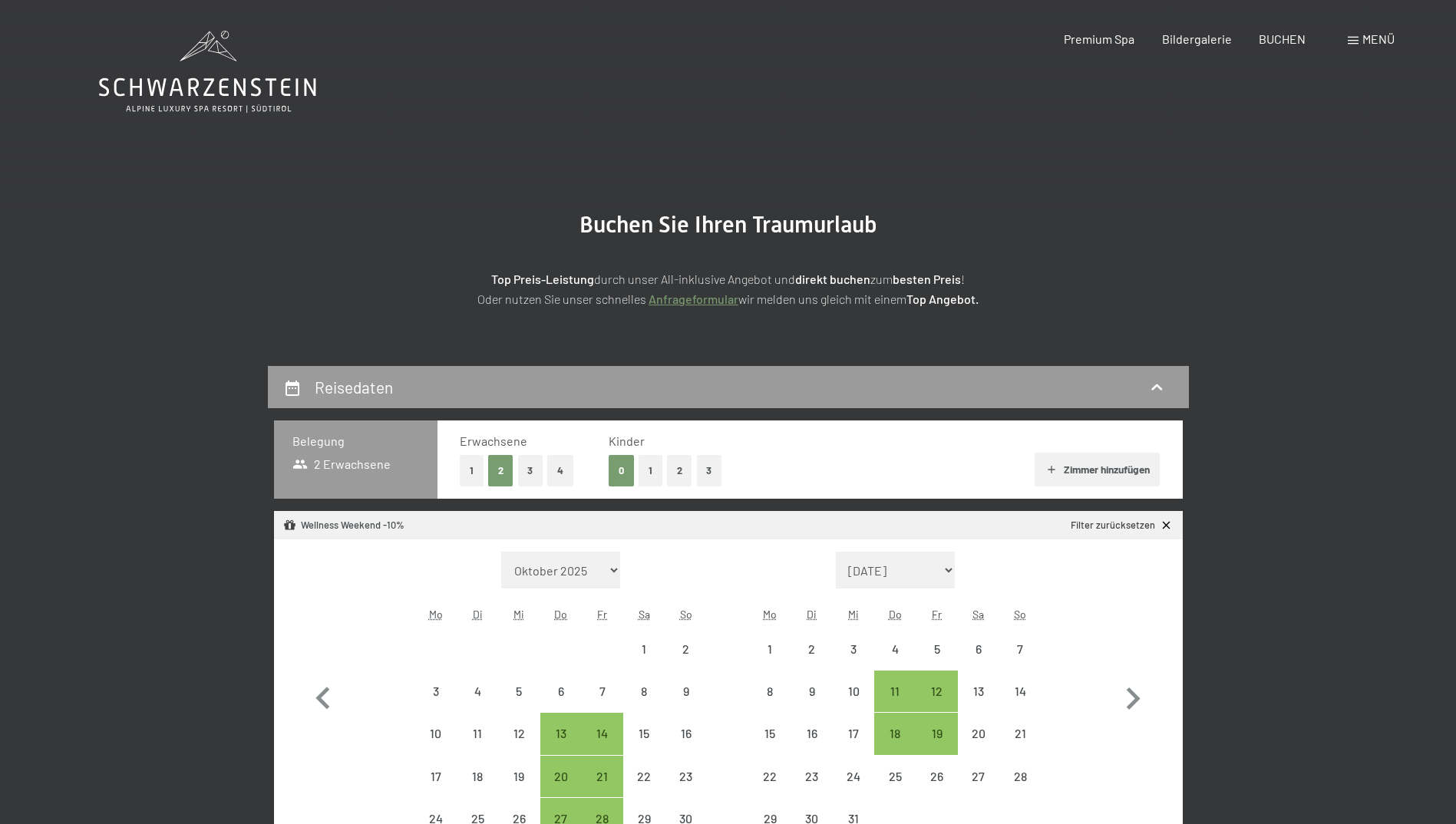
select select "[DATE]"
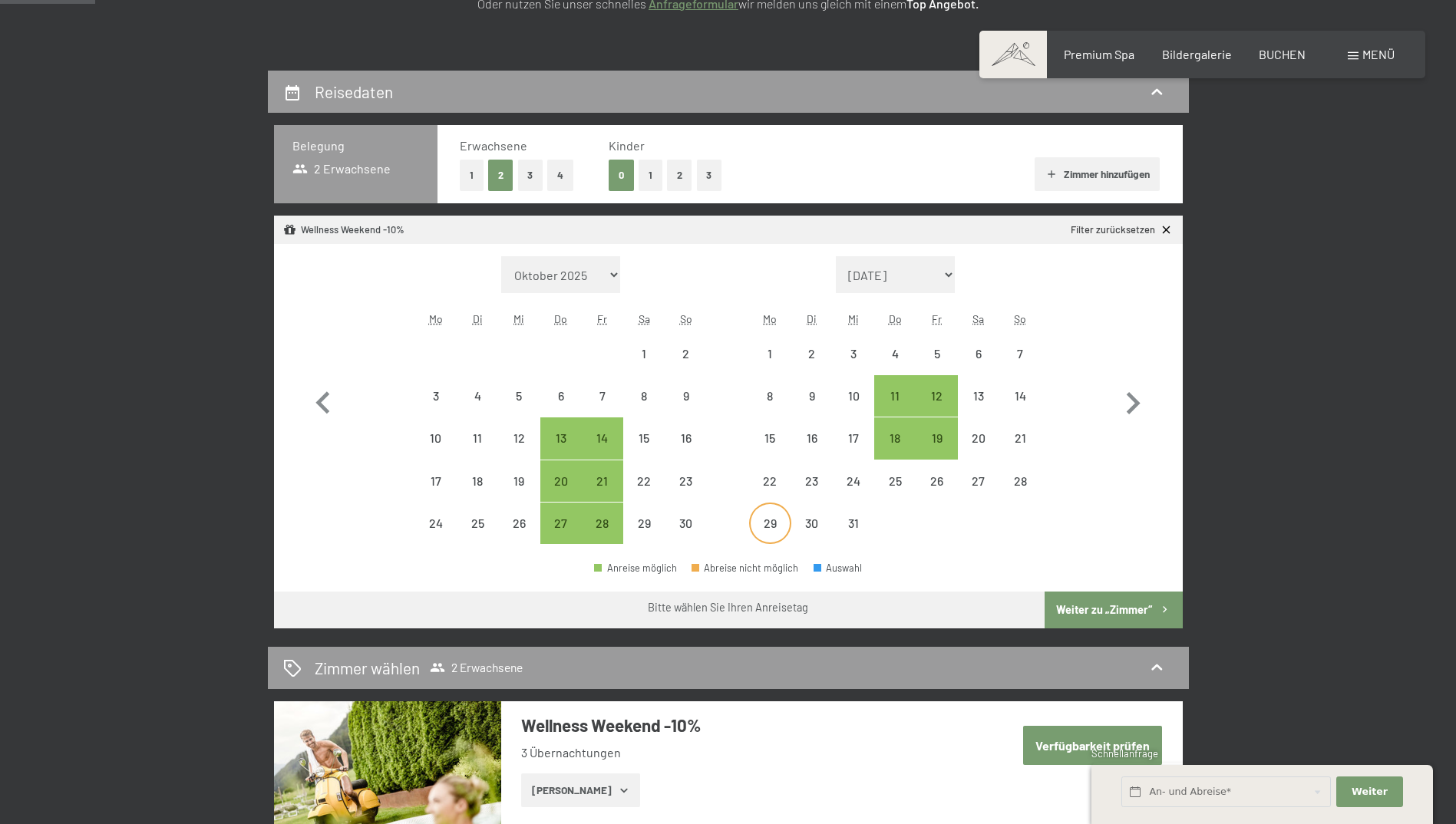
scroll to position [307, 0]
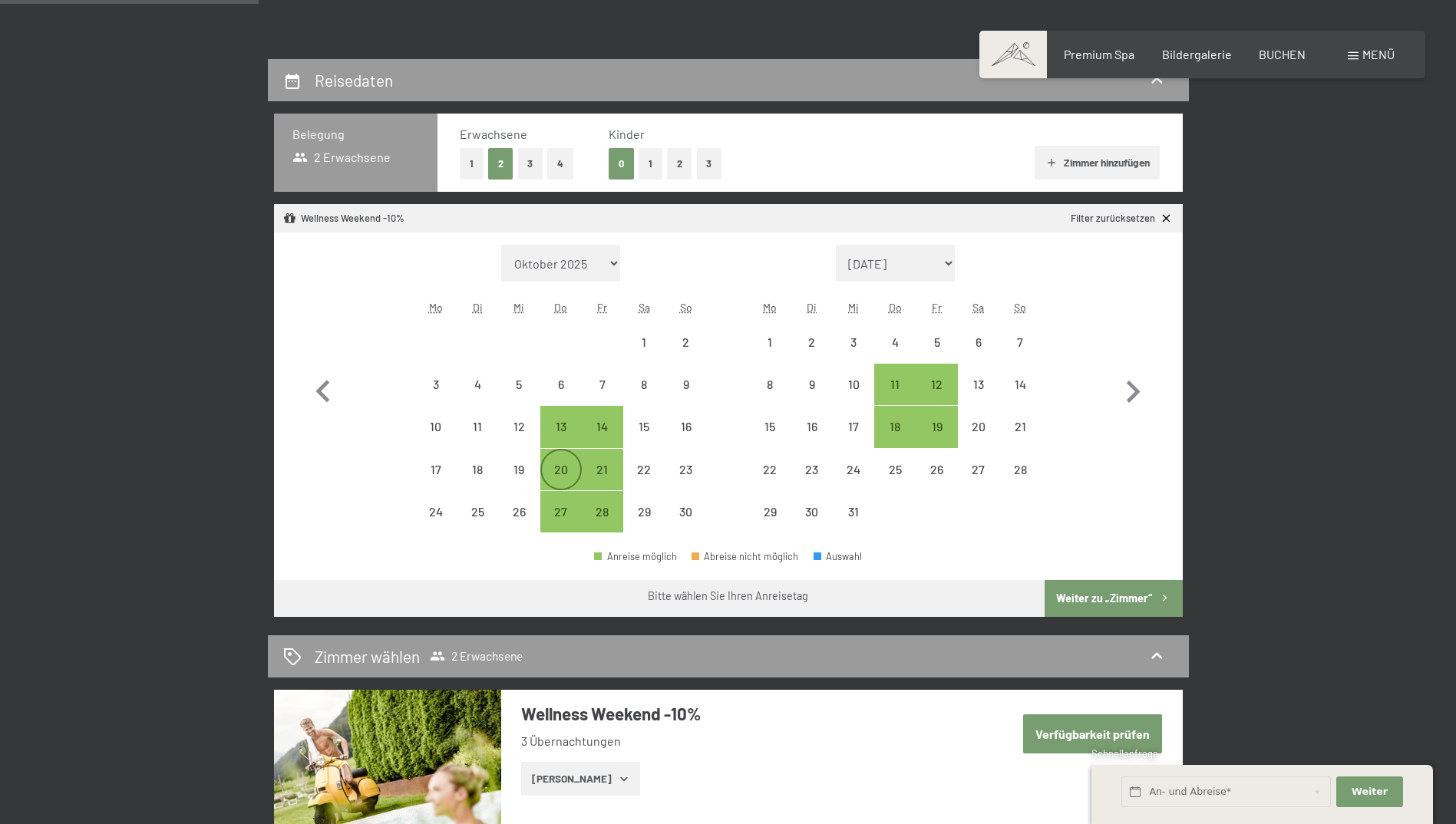
click at [568, 467] on div "20" at bounding box center [561, 483] width 38 height 38
select select "[DATE]"
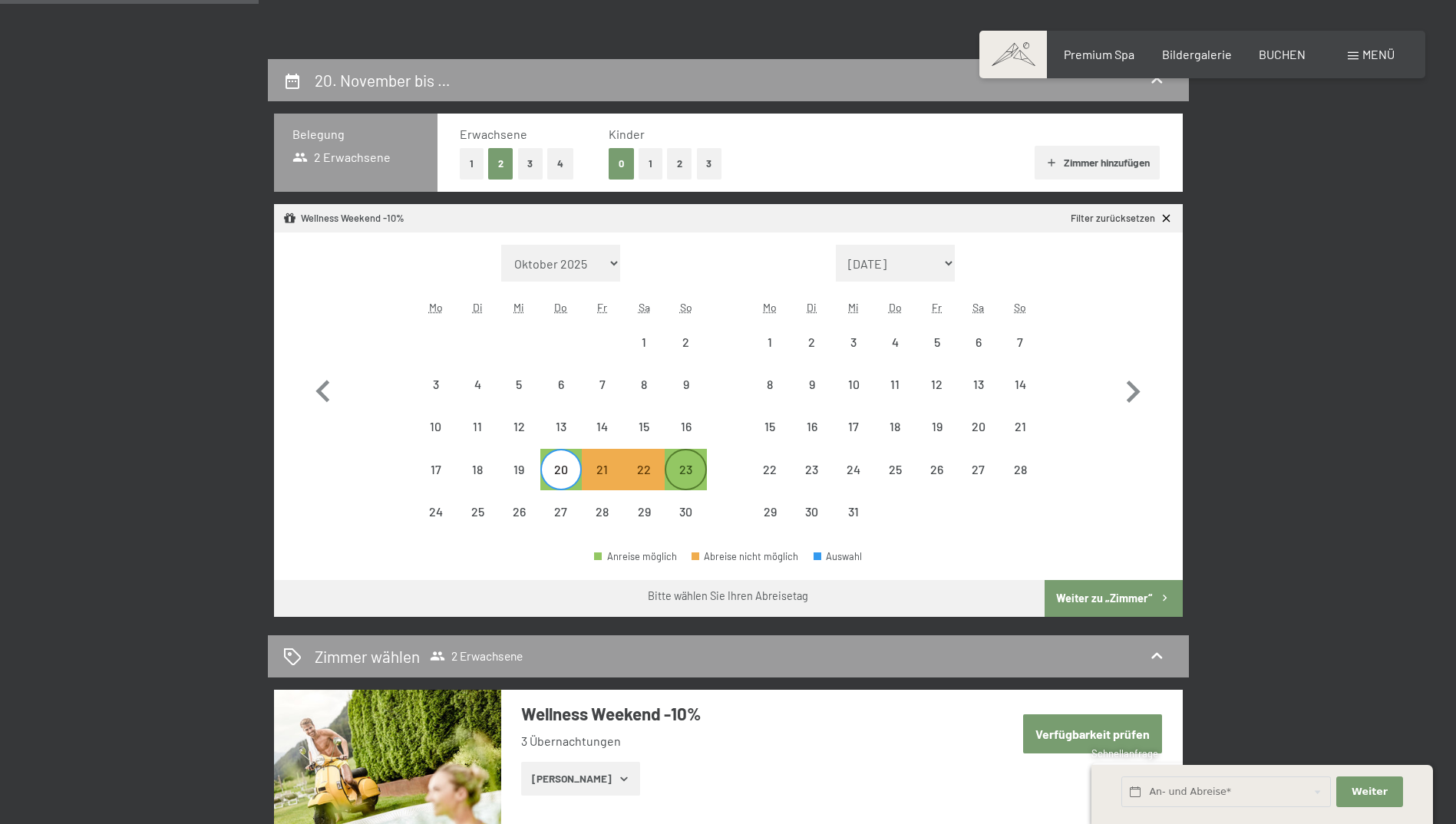
click at [697, 465] on div "23" at bounding box center [685, 483] width 38 height 38
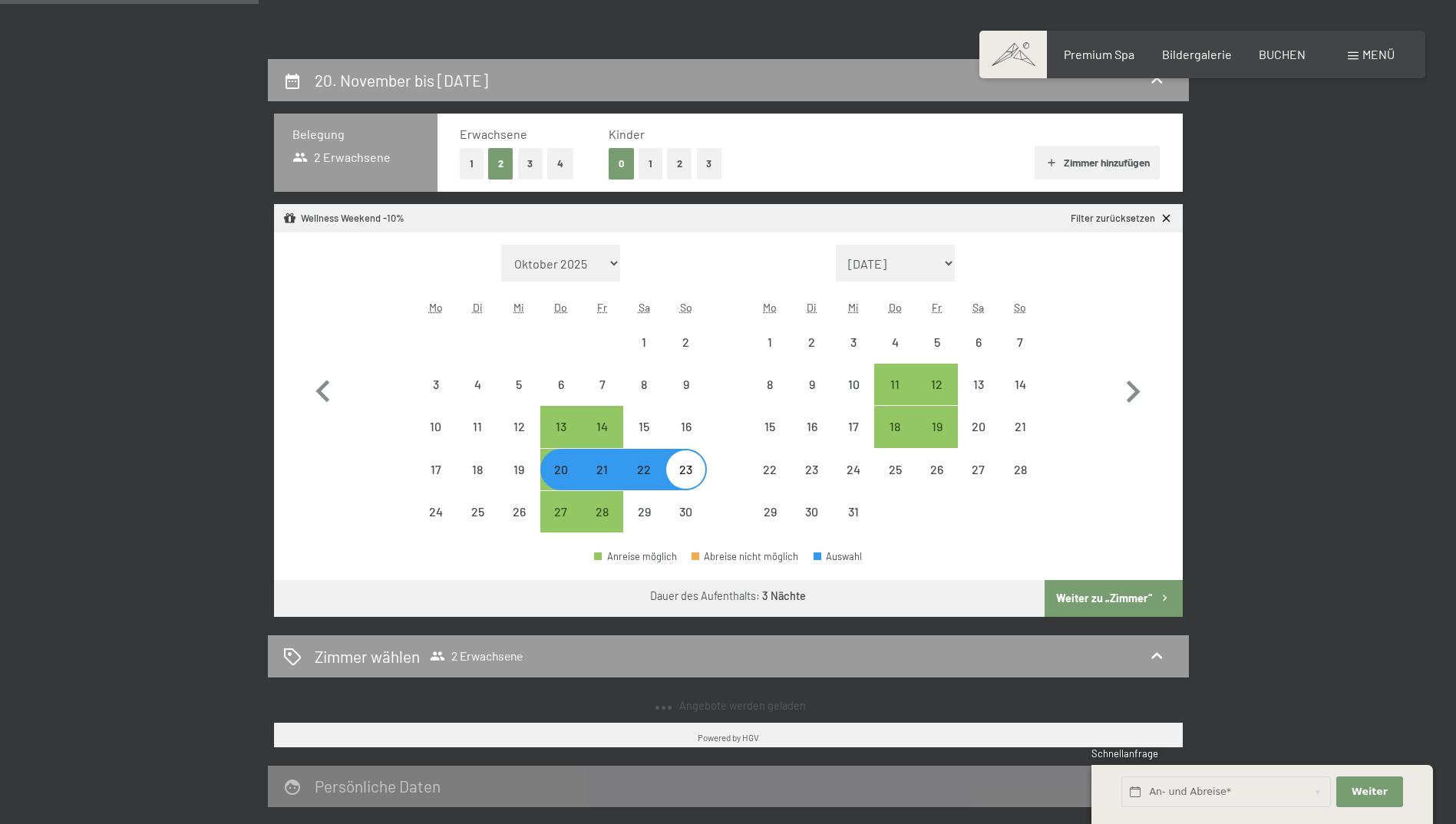
select select "[DATE]"
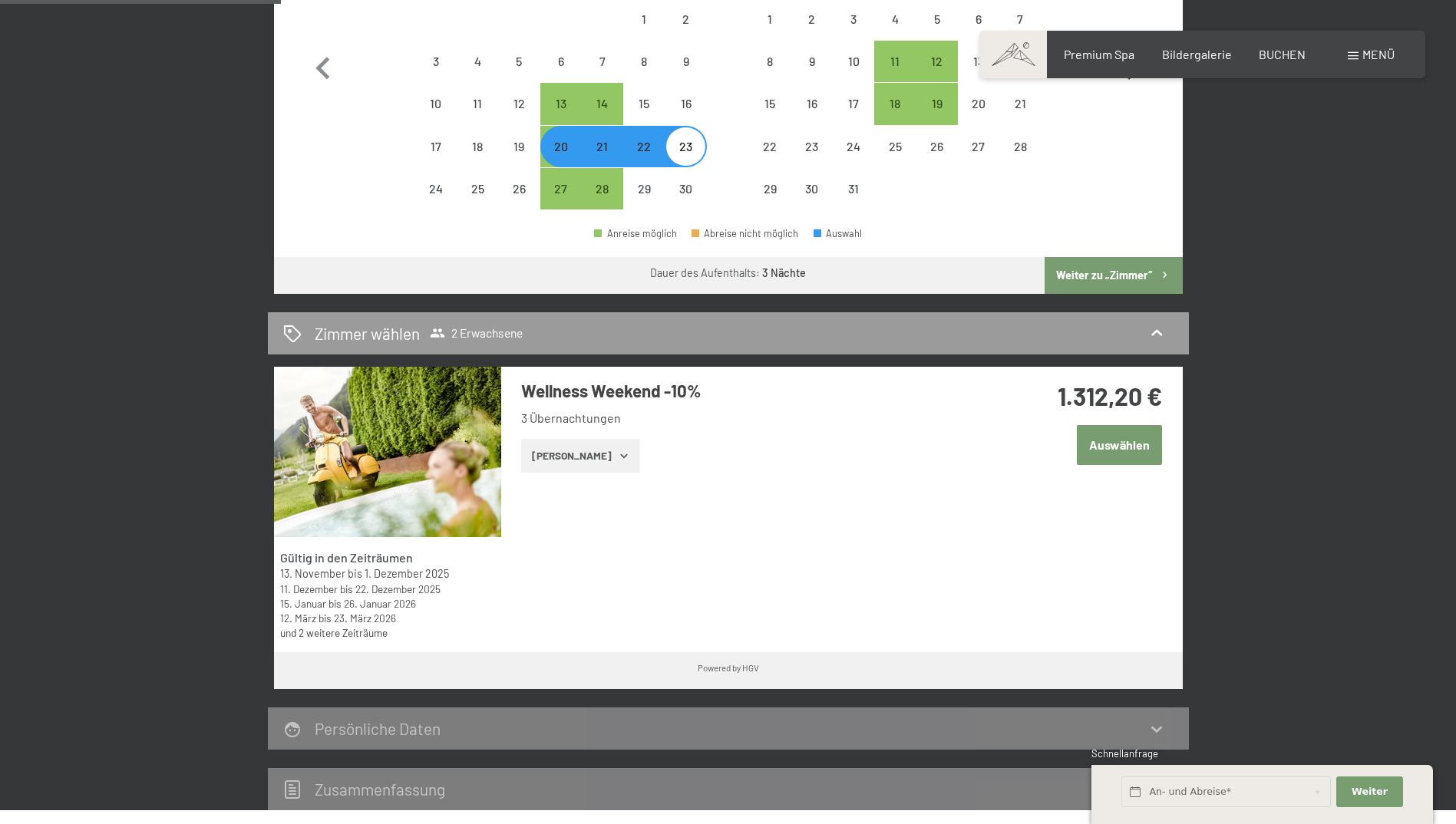
scroll to position [690, 0]
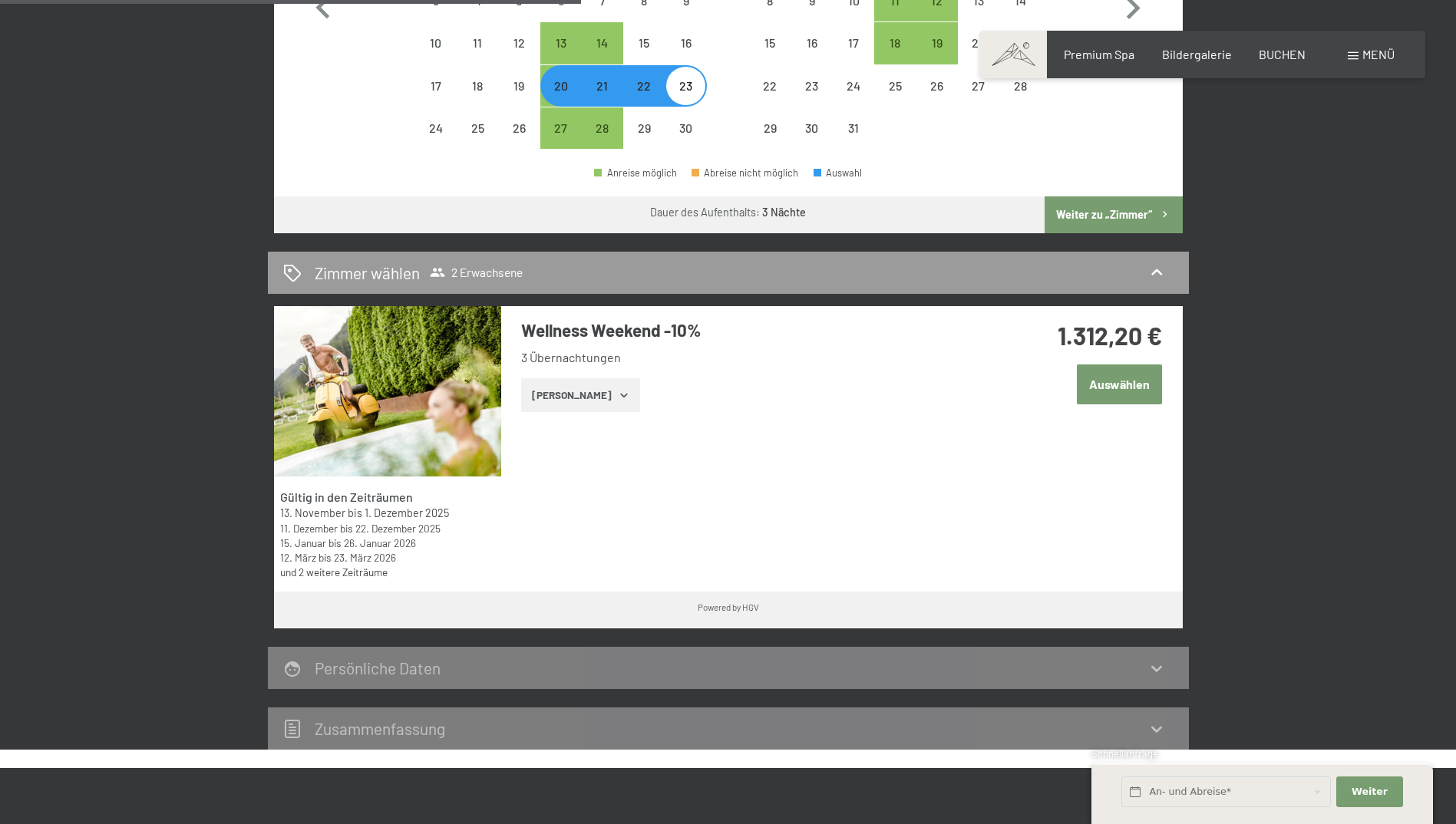
click at [593, 394] on button "[PERSON_NAME]" at bounding box center [580, 395] width 119 height 33
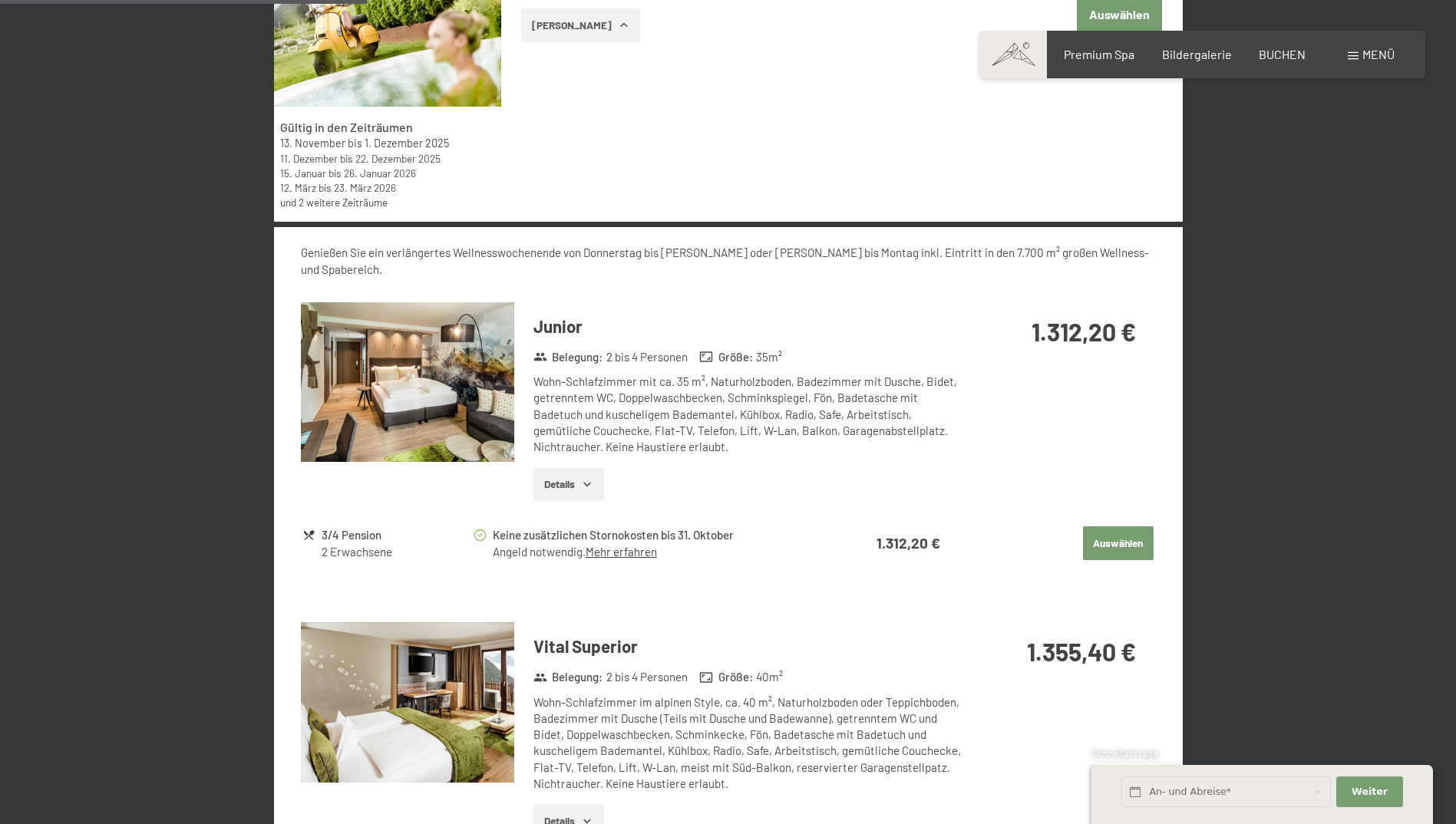
scroll to position [1074, 0]
